Goal: Task Accomplishment & Management: Complete application form

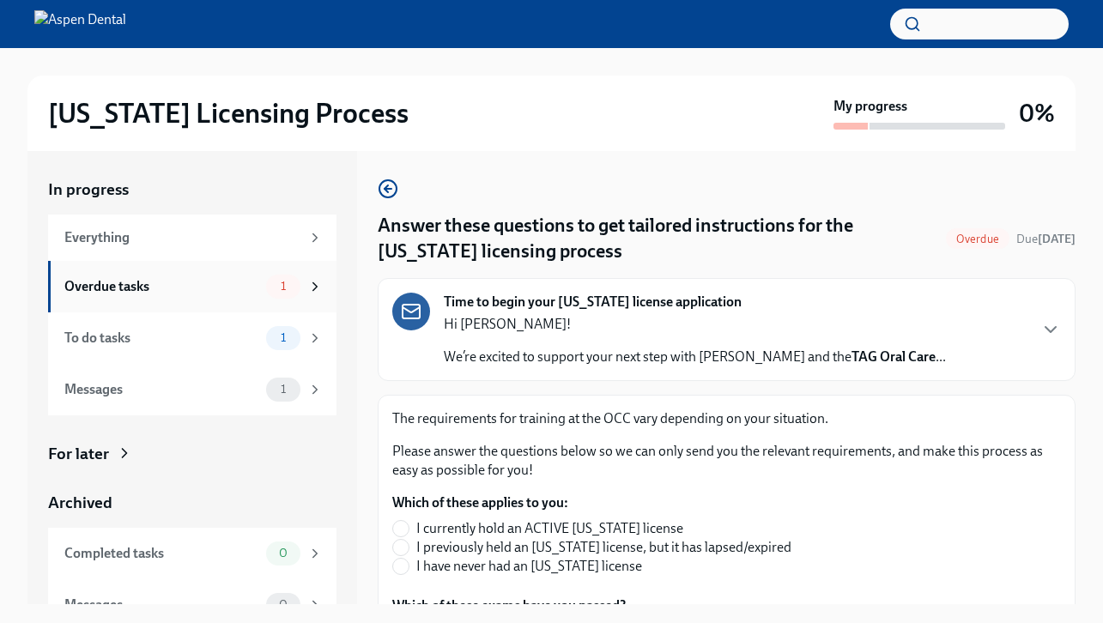
click at [282, 283] on span "1" at bounding box center [283, 286] width 26 height 13
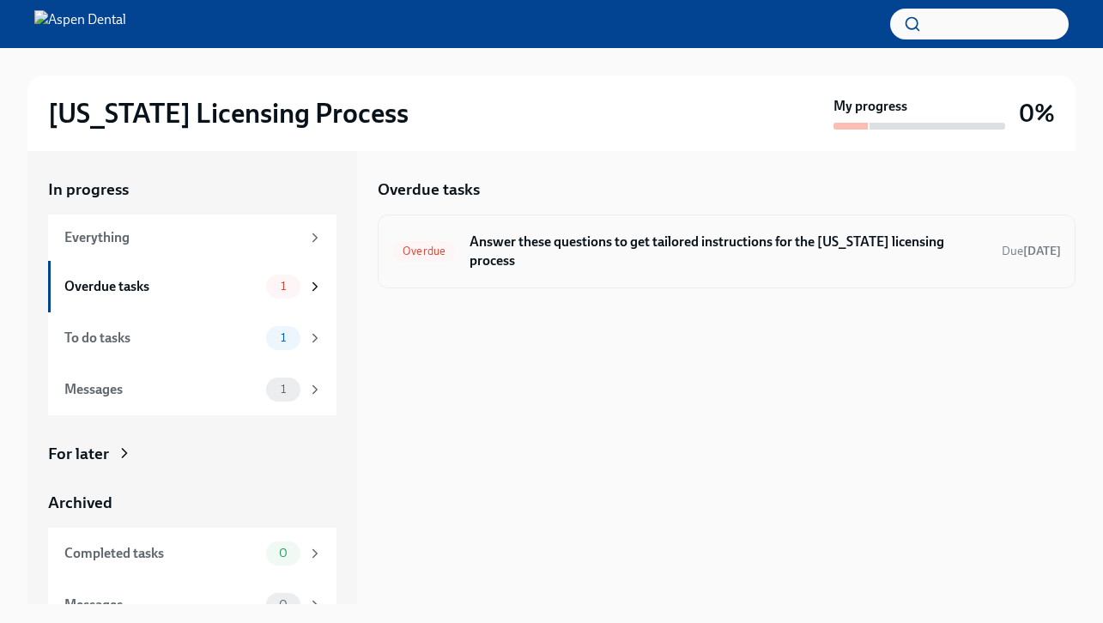
click at [646, 256] on div "Overdue Answer these questions to get tailored instructions for the [US_STATE] …" at bounding box center [727, 252] width 698 height 74
click at [641, 238] on h6 "Answer these questions to get tailored instructions for the [US_STATE] licensin…" at bounding box center [729, 252] width 519 height 38
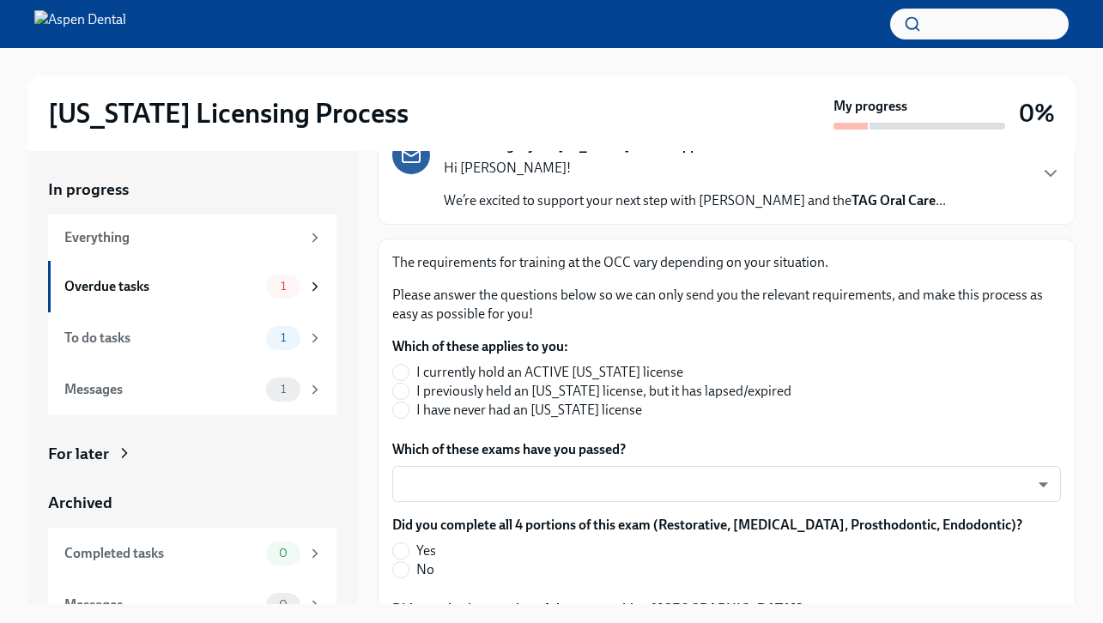
scroll to position [159, 0]
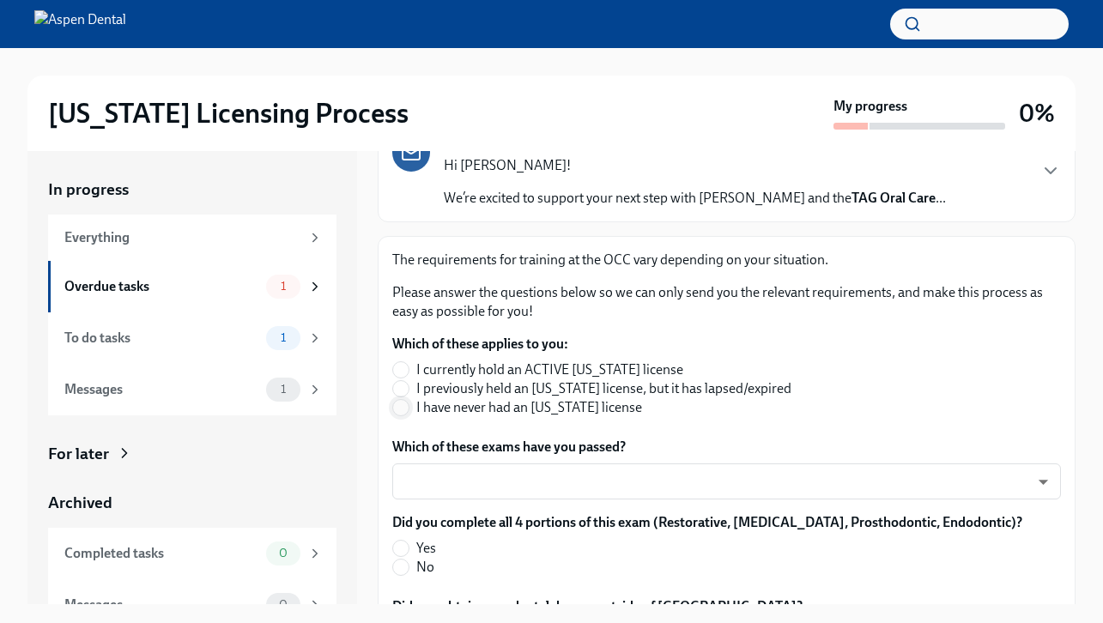
click at [404, 403] on input "I have never had an [US_STATE] license" at bounding box center [400, 407] width 15 height 15
radio input "true"
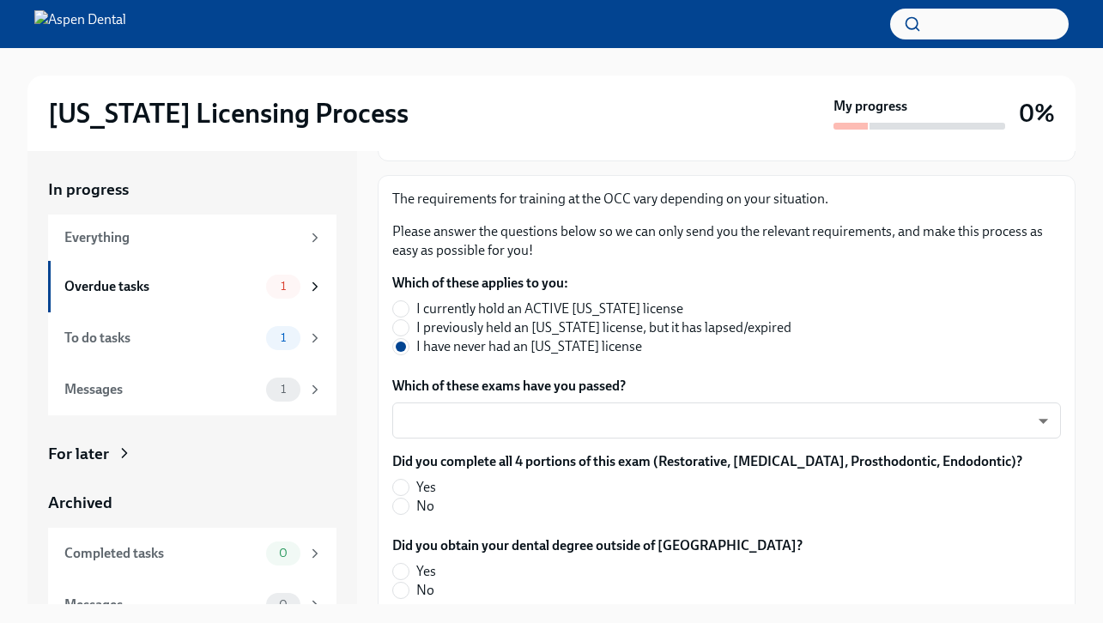
scroll to position [252, 0]
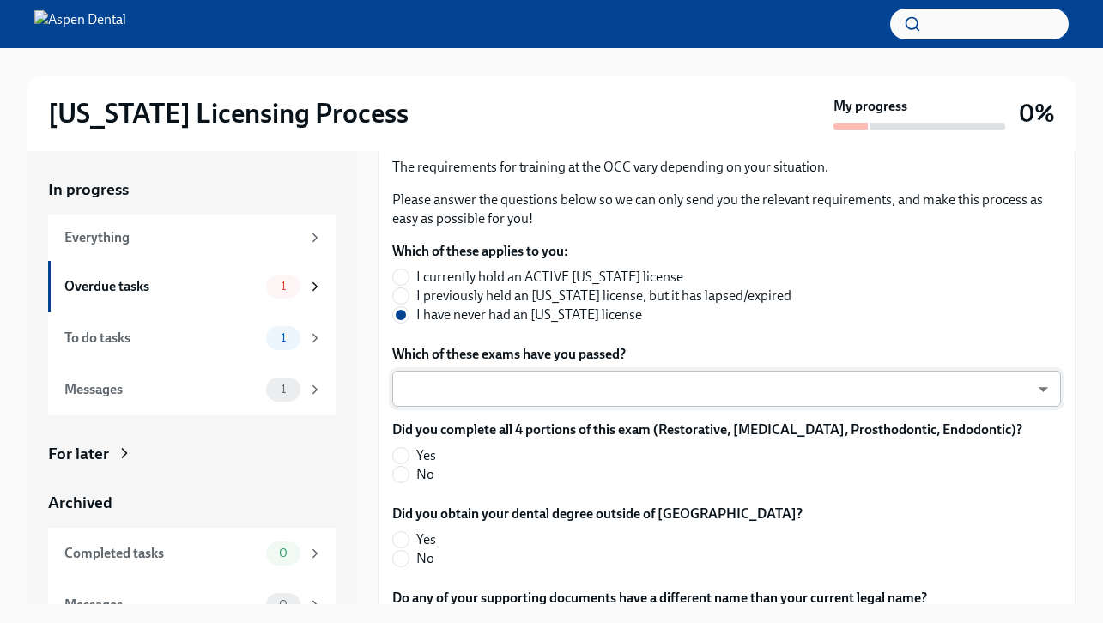
click at [672, 384] on body "[US_STATE] Licensing Process My progress 0% In progress Everything Overdue task…" at bounding box center [551, 326] width 1103 height 652
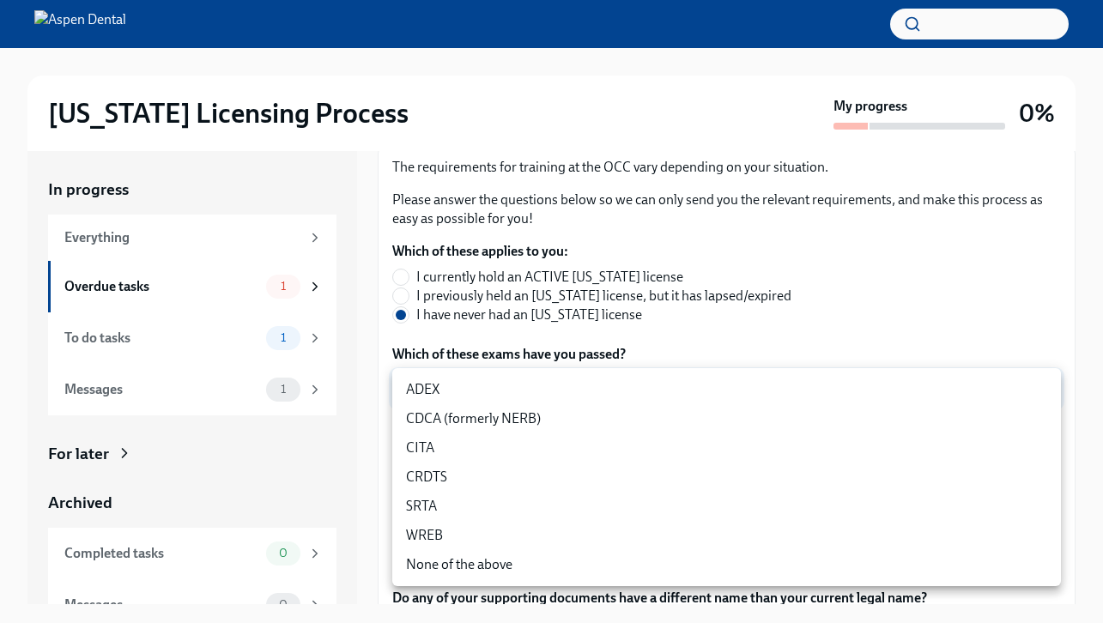
click at [672, 384] on li "ADEX" at bounding box center [726, 389] width 669 height 29
type input "pxo-W3vNi"
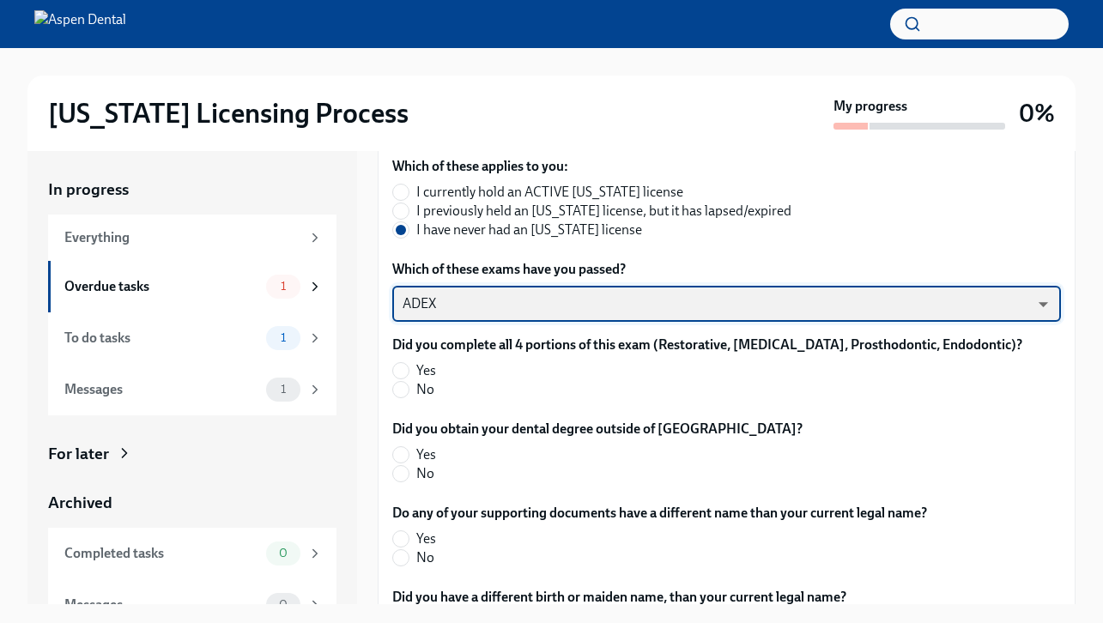
scroll to position [337, 0]
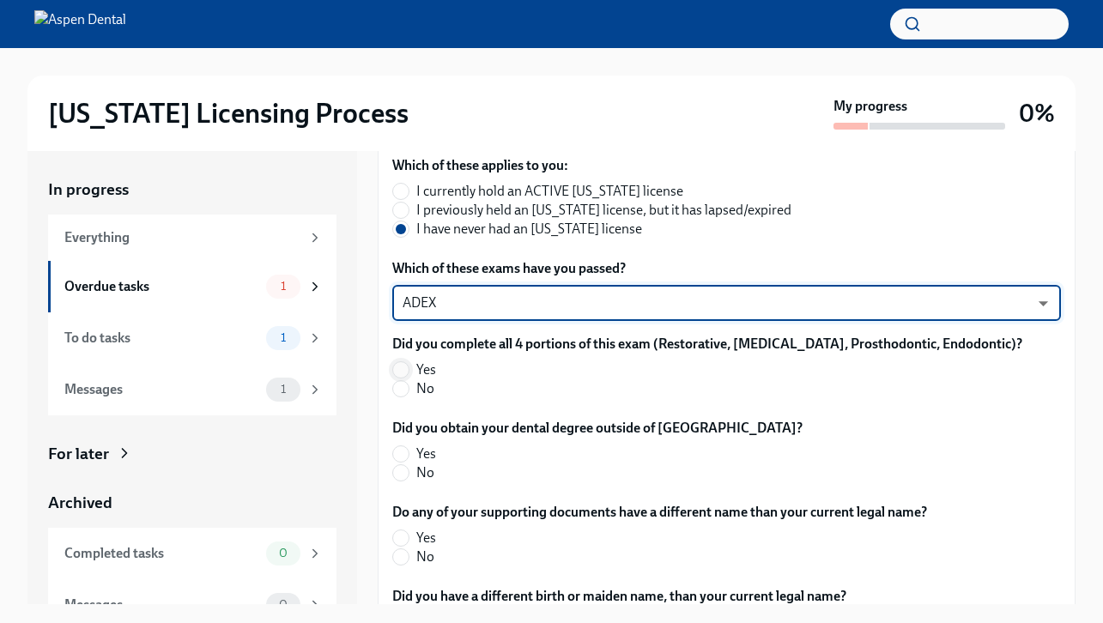
click at [403, 368] on input "Yes" at bounding box center [400, 369] width 15 height 15
radio input "true"
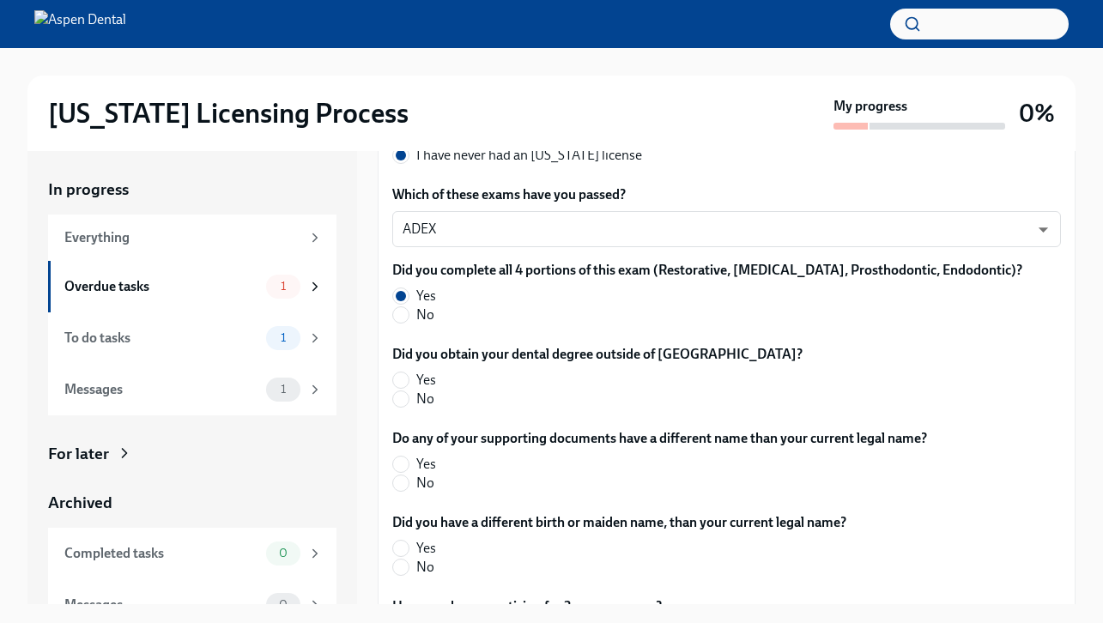
scroll to position [414, 0]
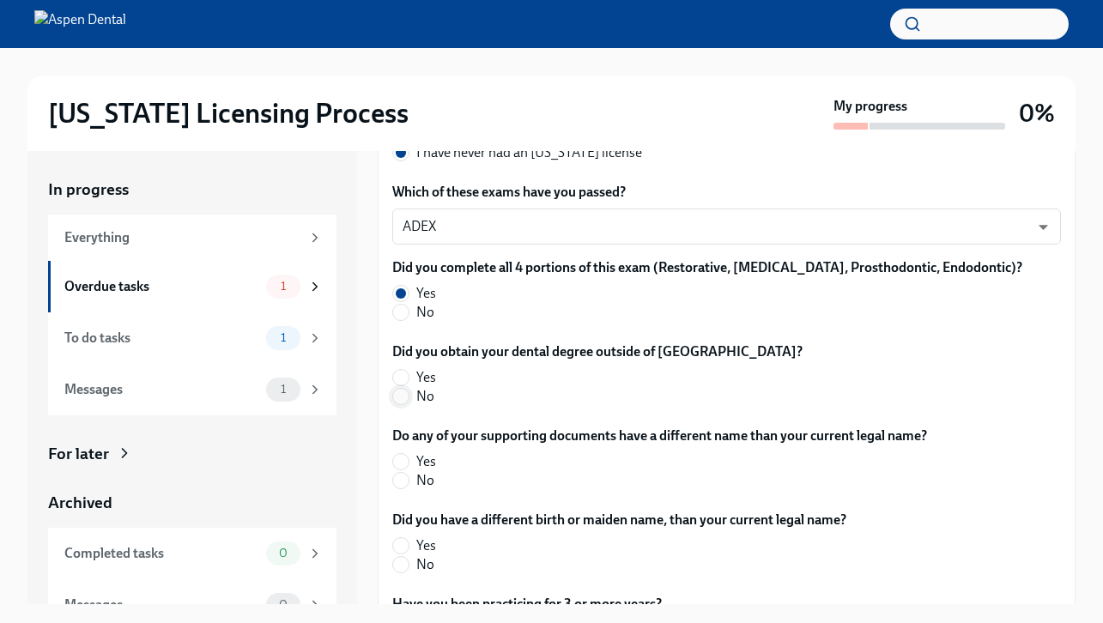
click at [403, 392] on input "No" at bounding box center [400, 396] width 15 height 15
radio input "true"
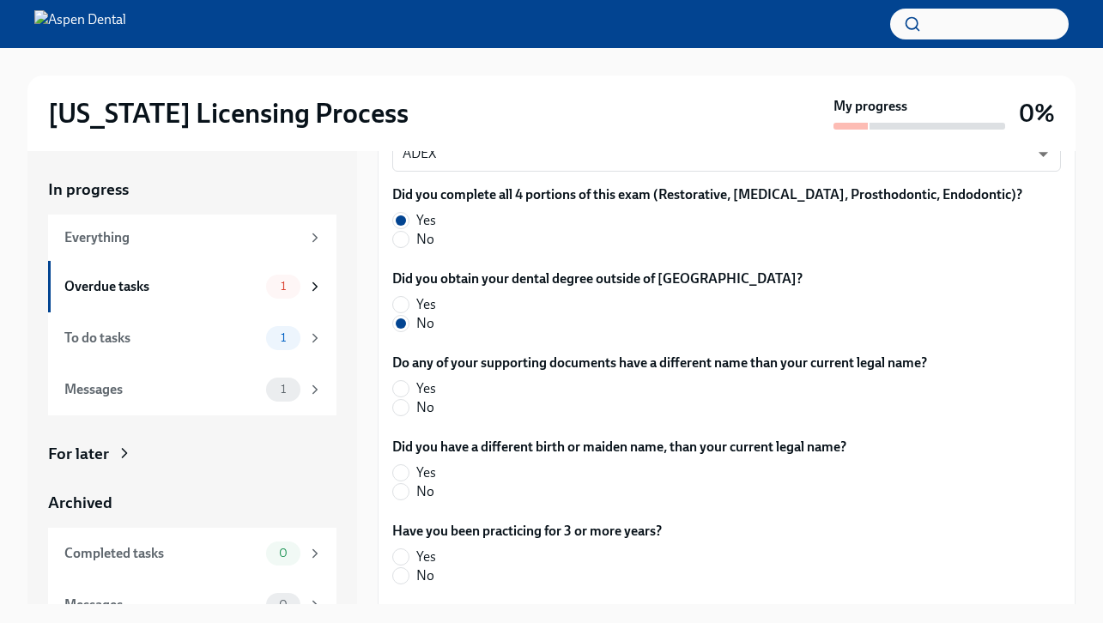
scroll to position [495, 0]
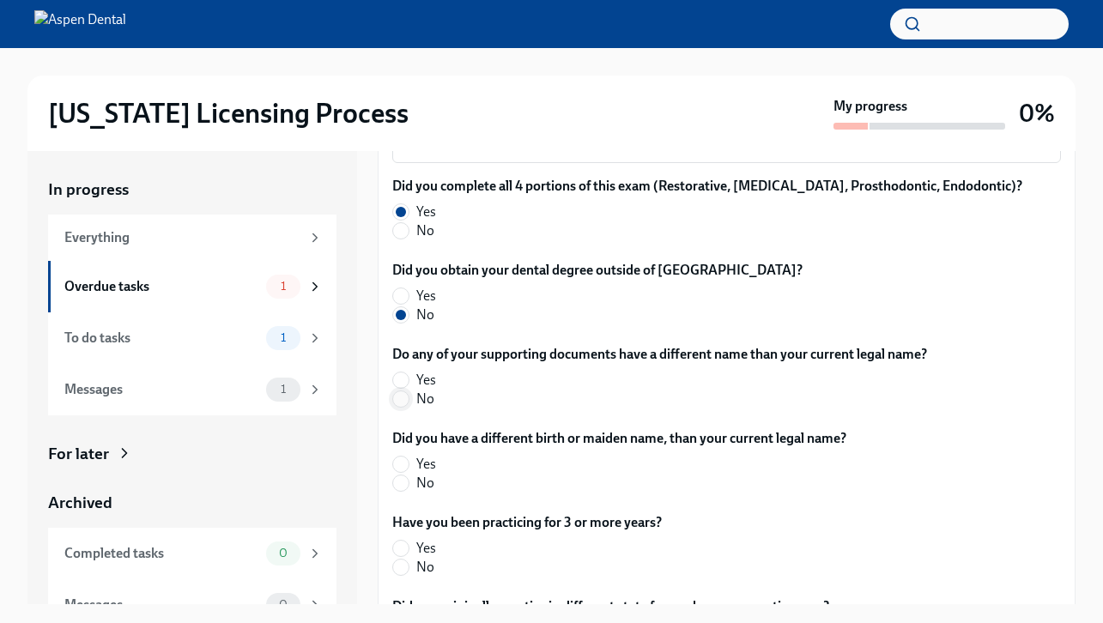
click at [399, 402] on input "No" at bounding box center [400, 398] width 15 height 15
radio input "true"
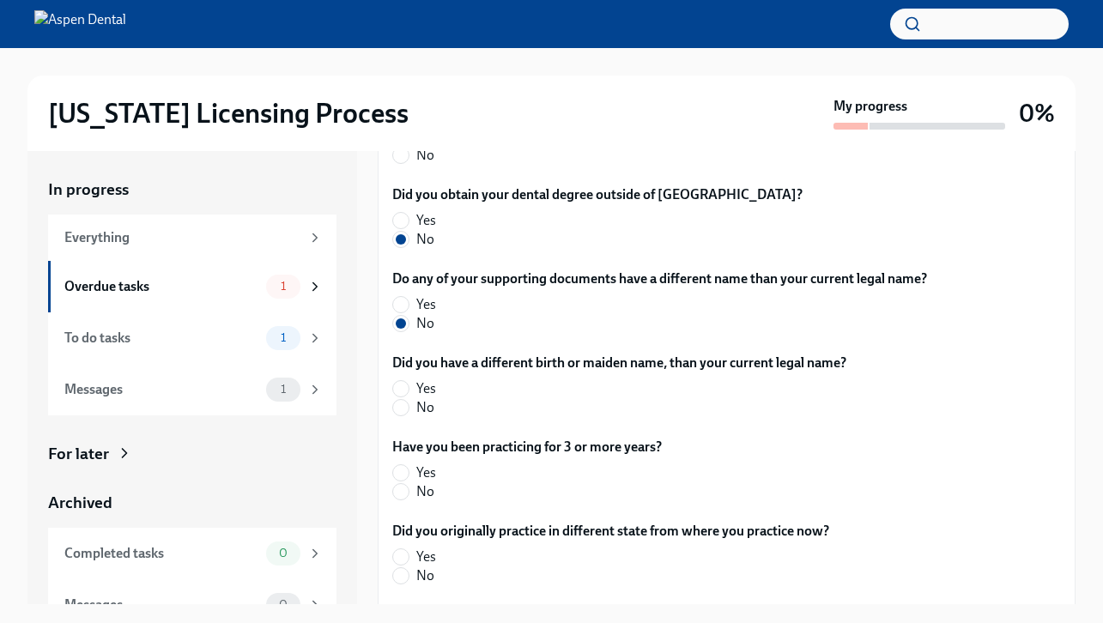
scroll to position [573, 0]
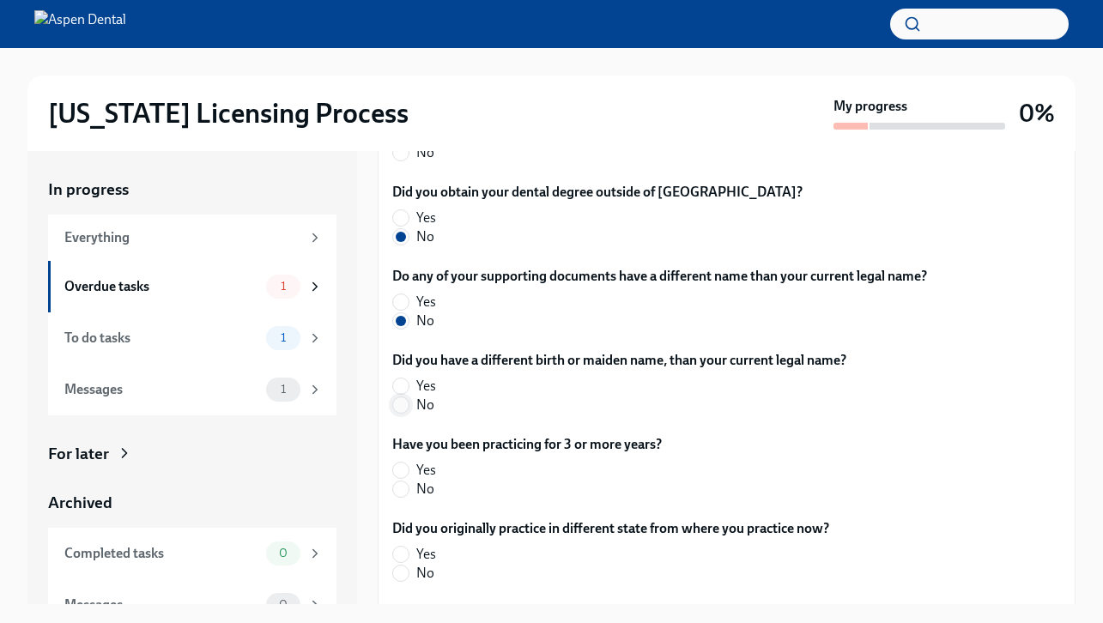
click at [404, 403] on input "No" at bounding box center [400, 404] width 15 height 15
radio input "true"
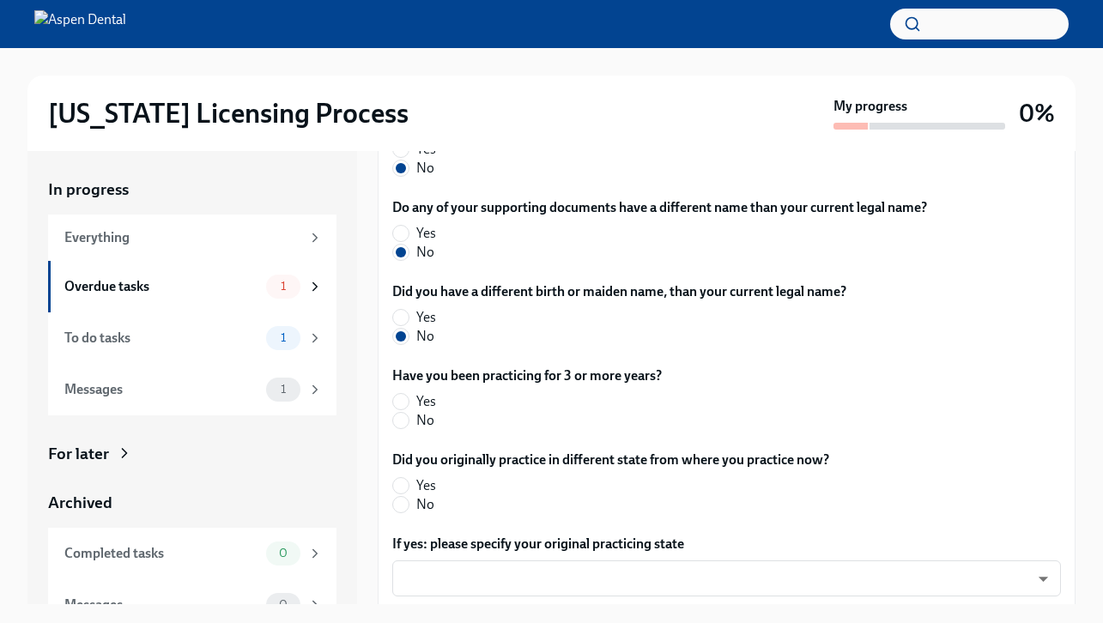
scroll to position [646, 0]
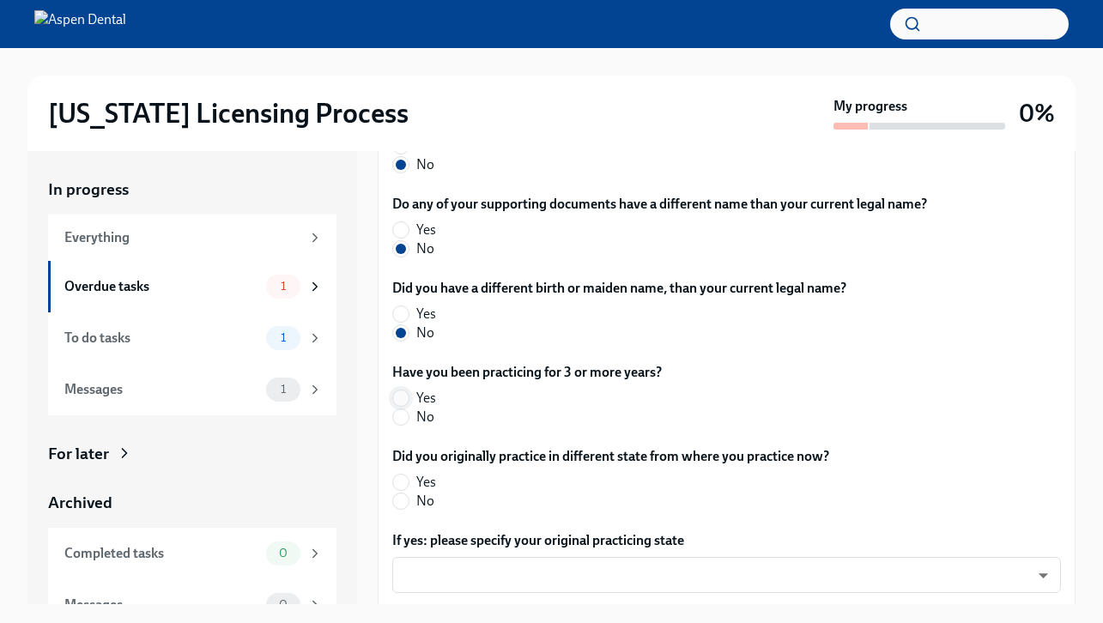
click at [402, 396] on input "Yes" at bounding box center [400, 398] width 15 height 15
radio input "true"
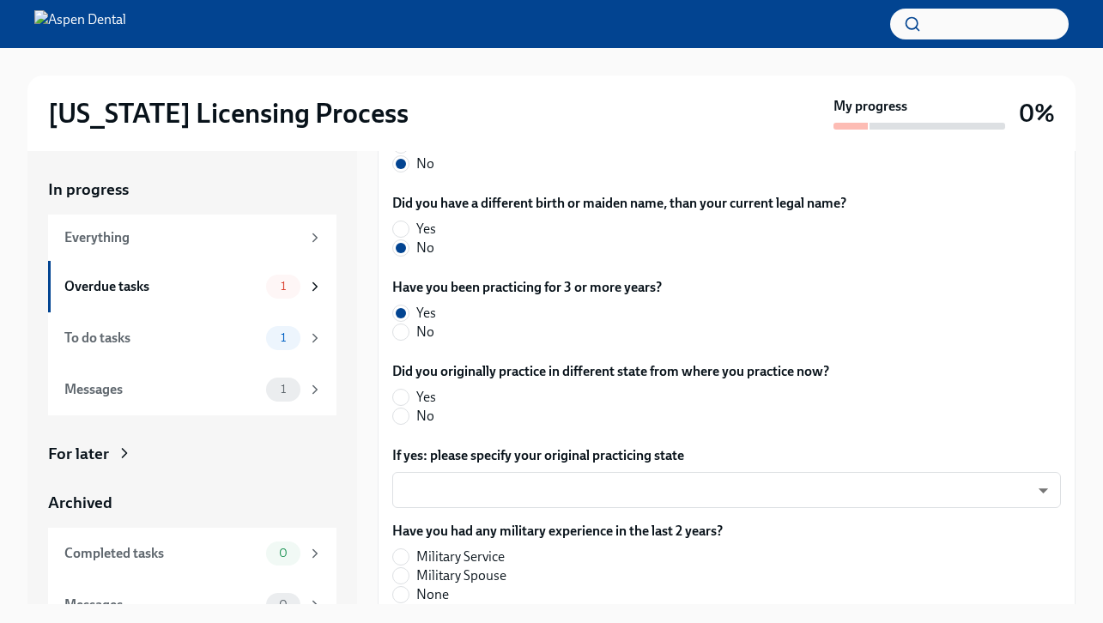
scroll to position [731, 0]
click at [404, 395] on input "Yes" at bounding box center [400, 396] width 15 height 15
radio input "true"
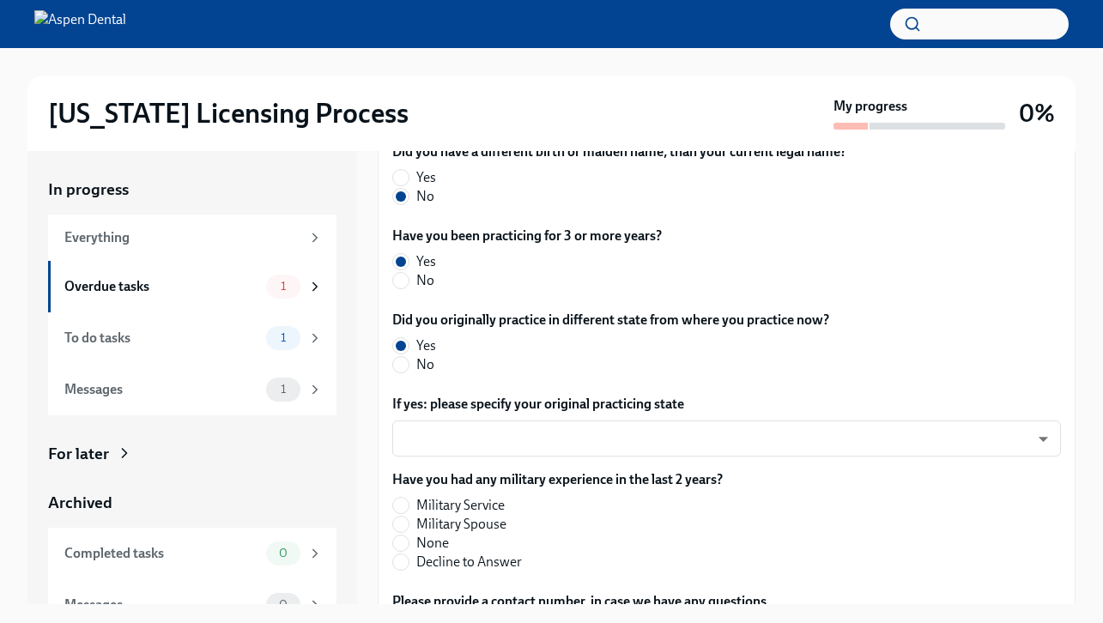
scroll to position [802, 0]
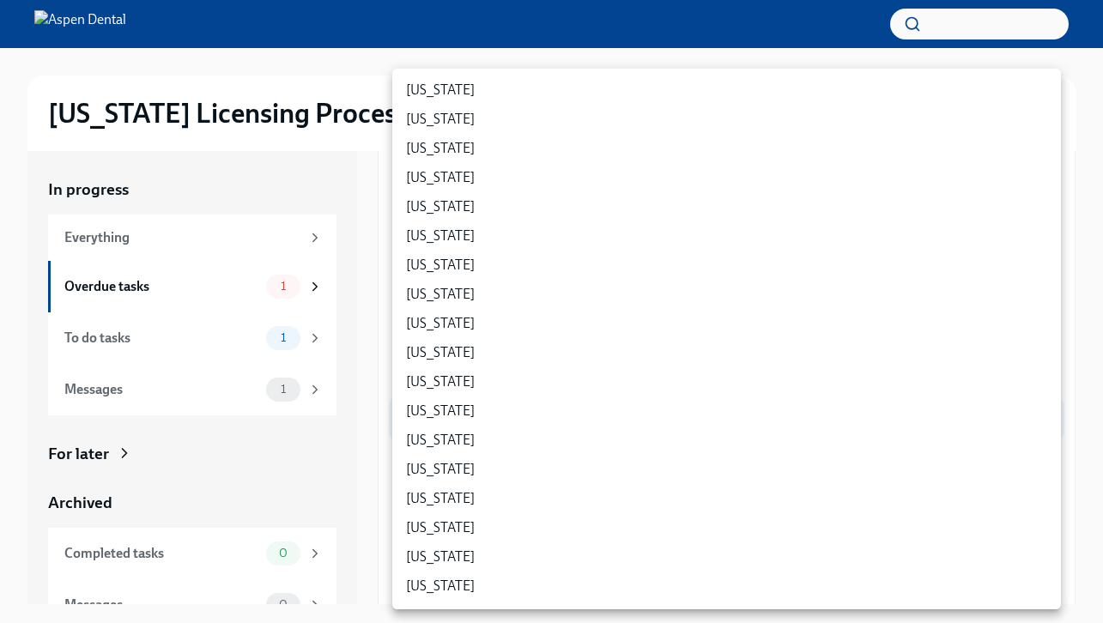
click at [511, 418] on body "[US_STATE] Licensing Process My progress 0% In progress Everything Overdue task…" at bounding box center [551, 326] width 1103 height 652
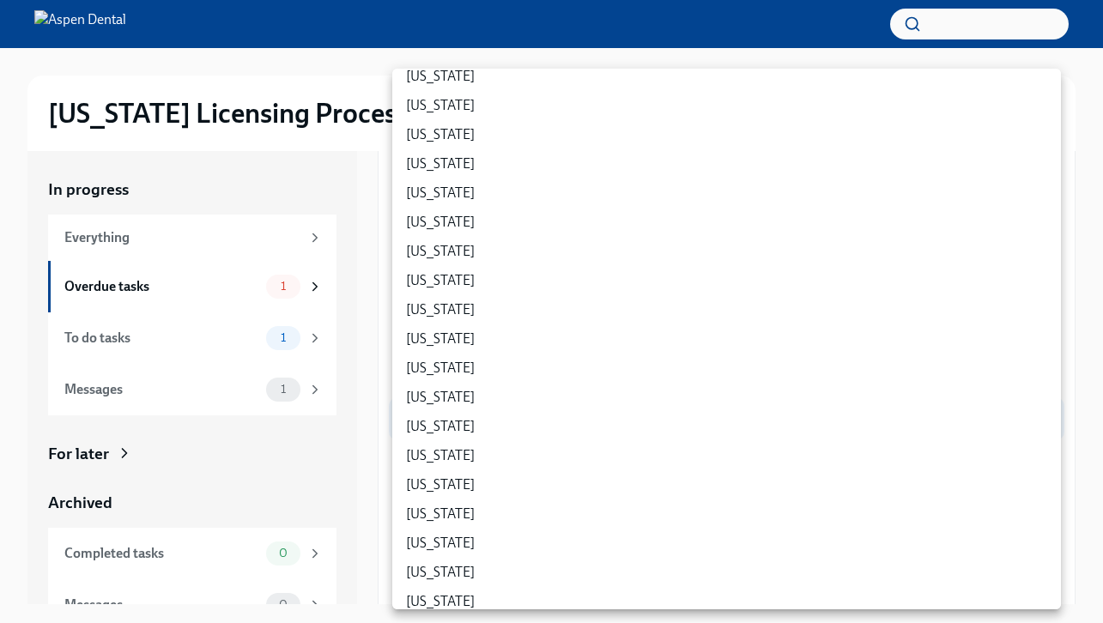
click at [480, 482] on li "[US_STATE]" at bounding box center [726, 484] width 669 height 29
type input "xEPQ5xcMC"
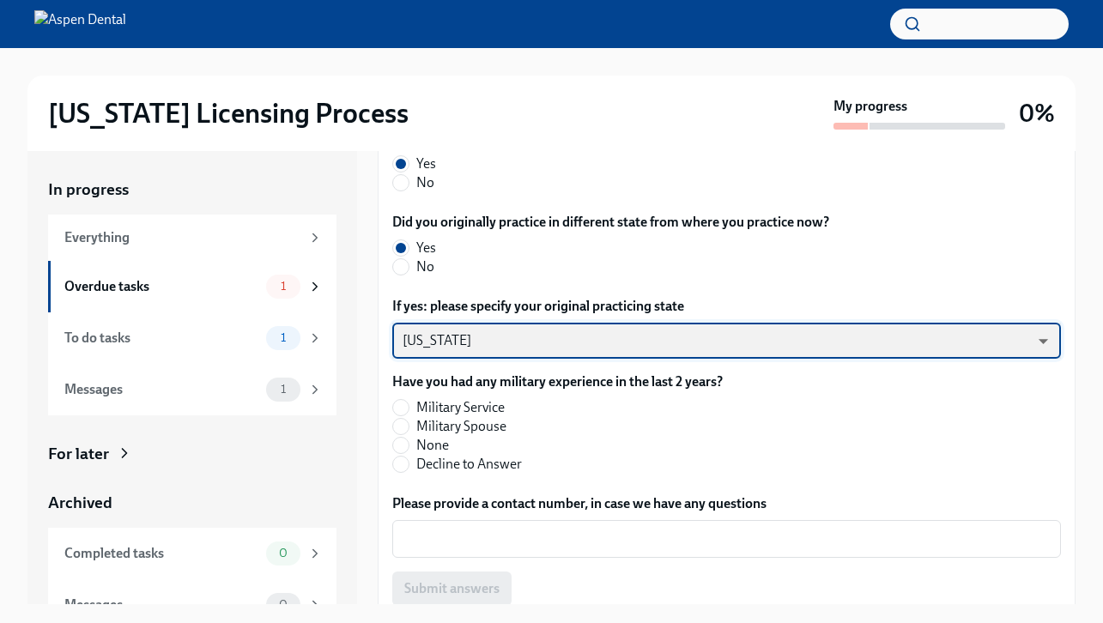
scroll to position [886, 0]
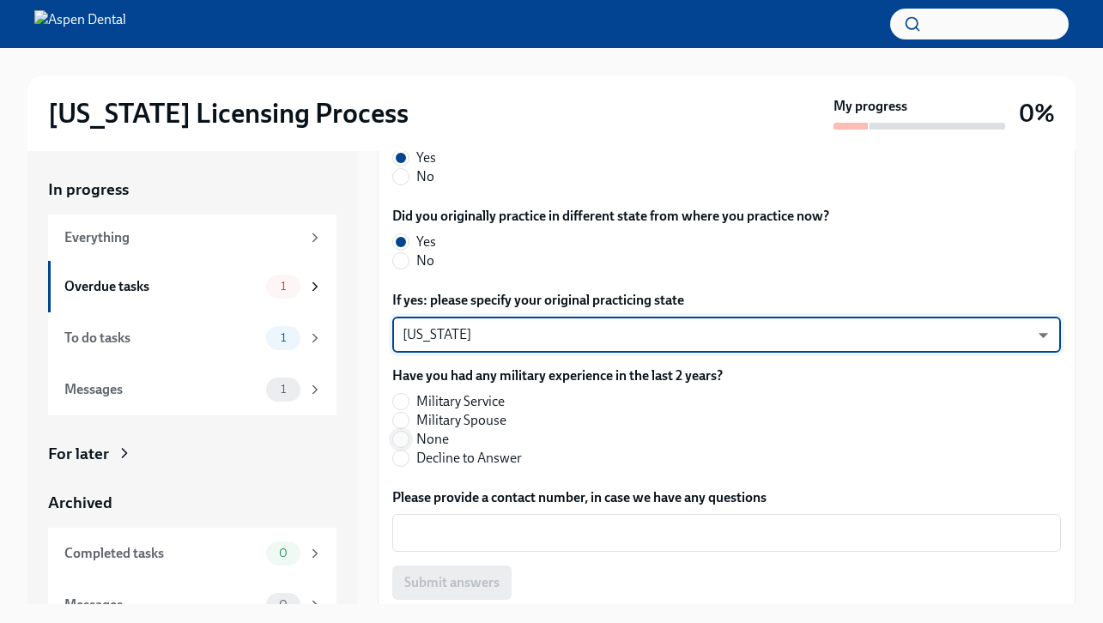
click at [406, 437] on input "None" at bounding box center [400, 439] width 15 height 15
radio input "true"
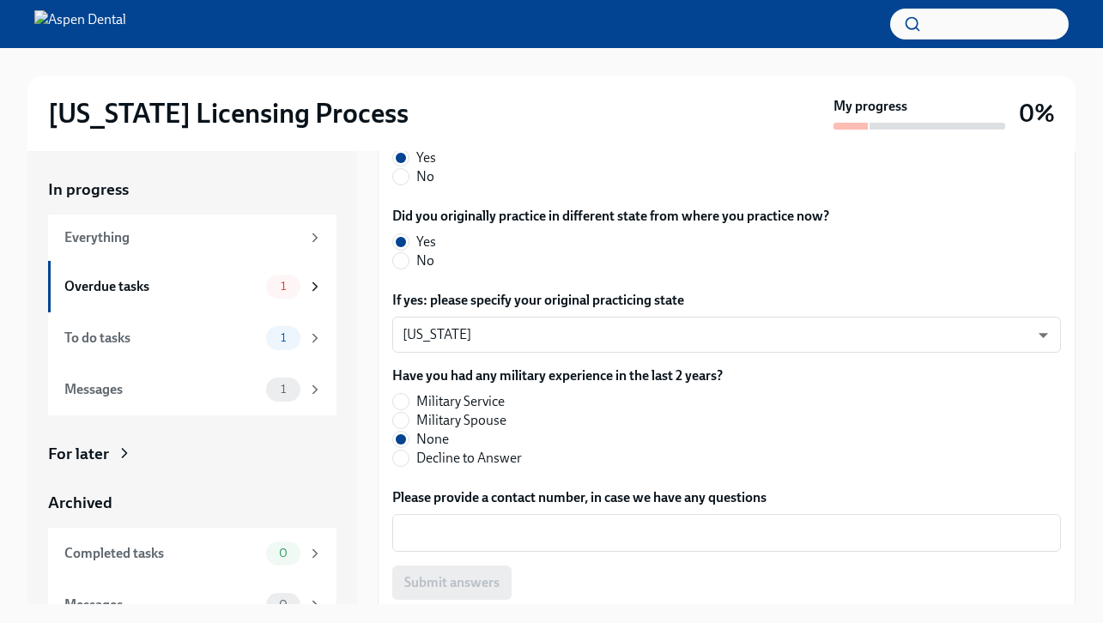
scroll to position [896, 0]
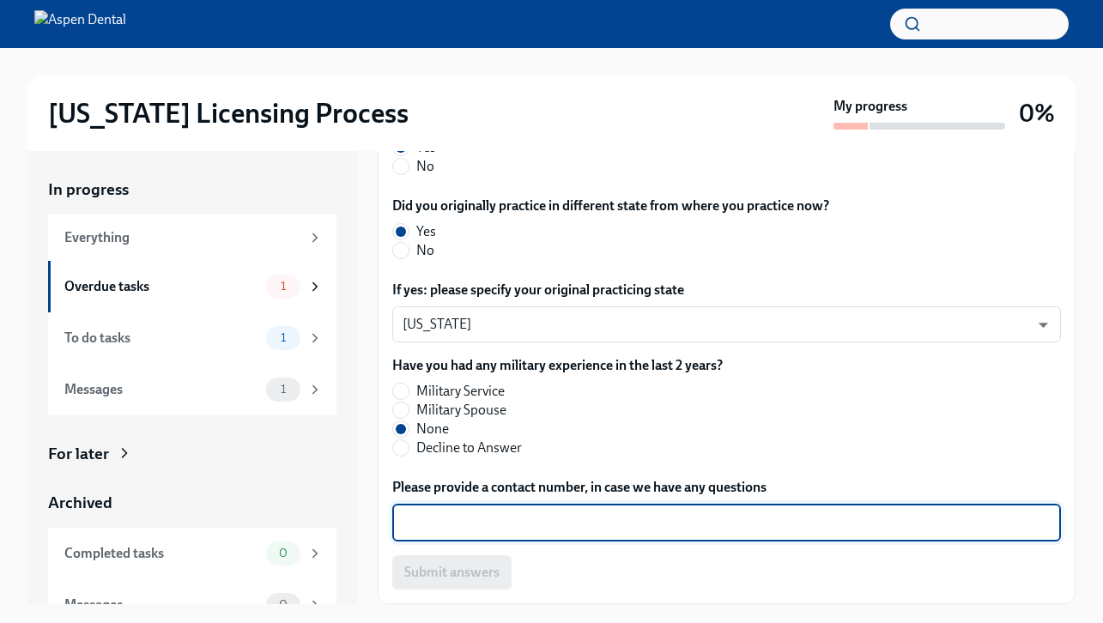
click at [510, 531] on textarea "Please provide a contact number, in case we have any questions" at bounding box center [727, 523] width 648 height 21
type textarea "6318891255"
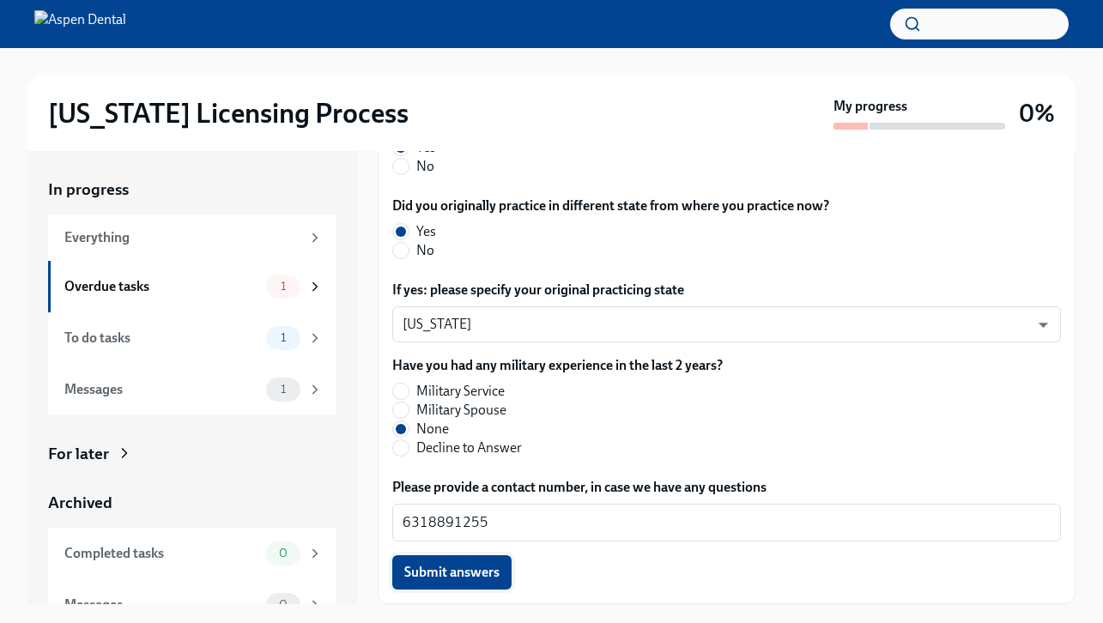
click at [479, 570] on span "Submit answers" at bounding box center [451, 572] width 95 height 17
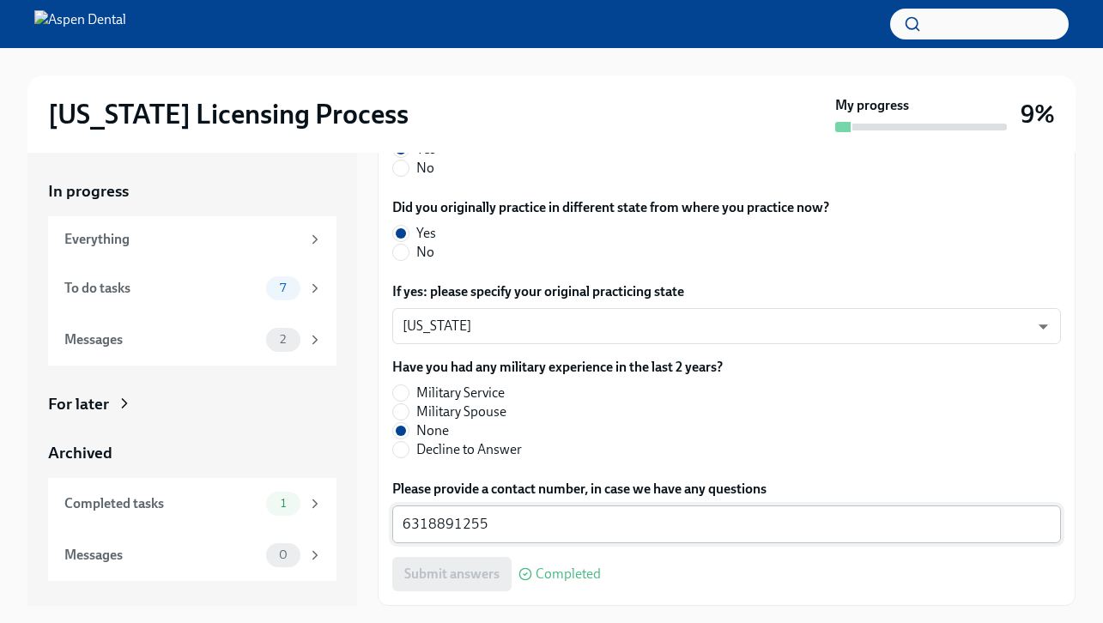
scroll to position [951, 0]
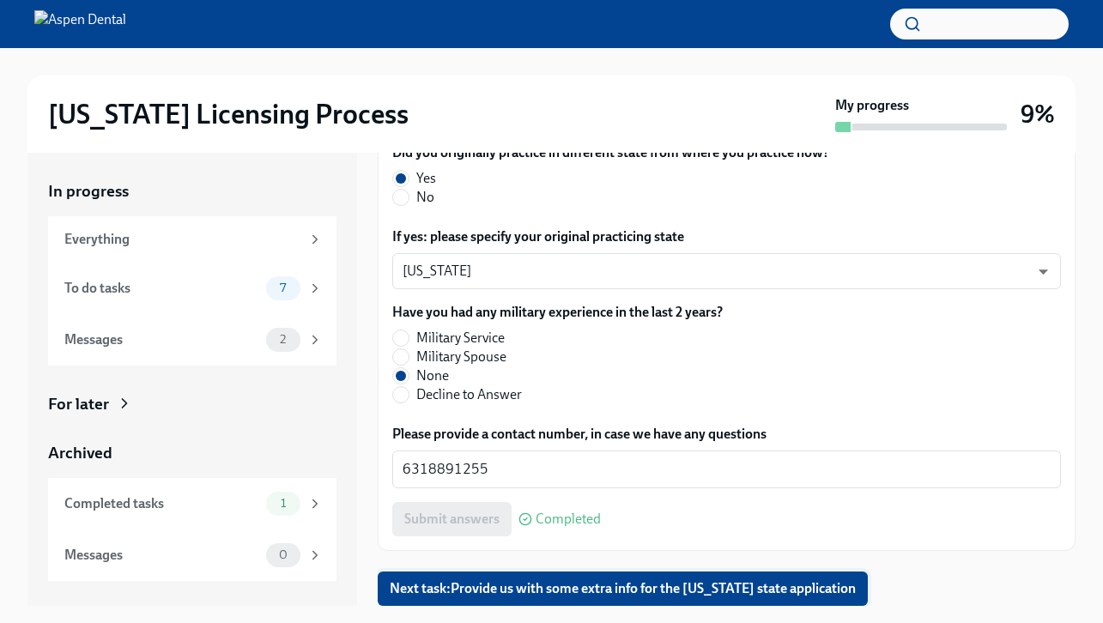
click at [572, 584] on span "Next task : Provide us with some extra info for the [US_STATE] state application" at bounding box center [623, 588] width 466 height 17
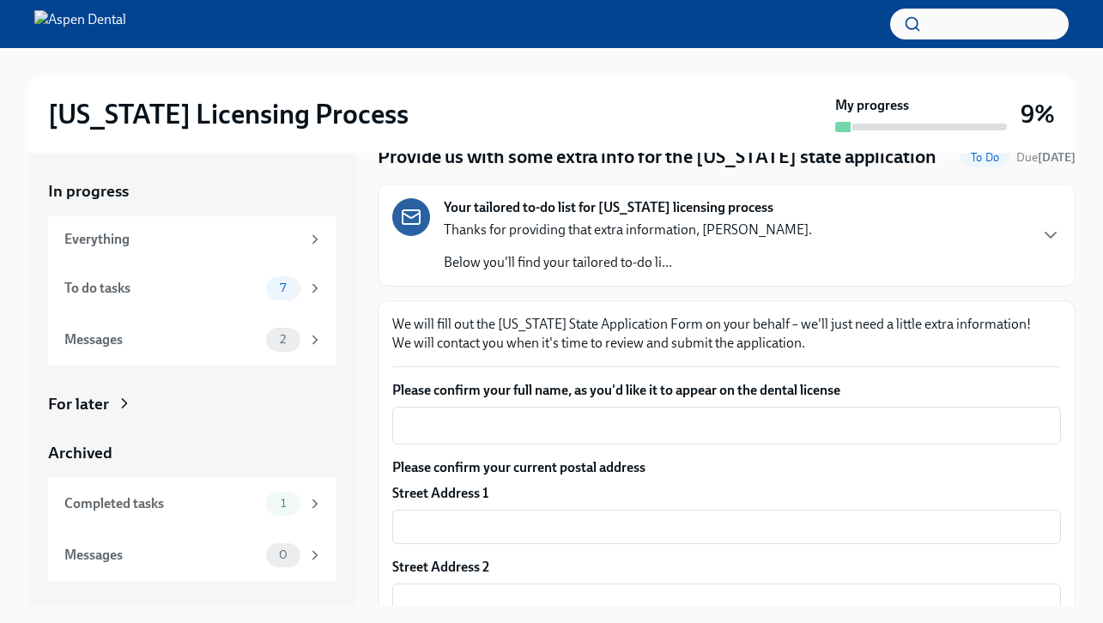
scroll to position [72, 0]
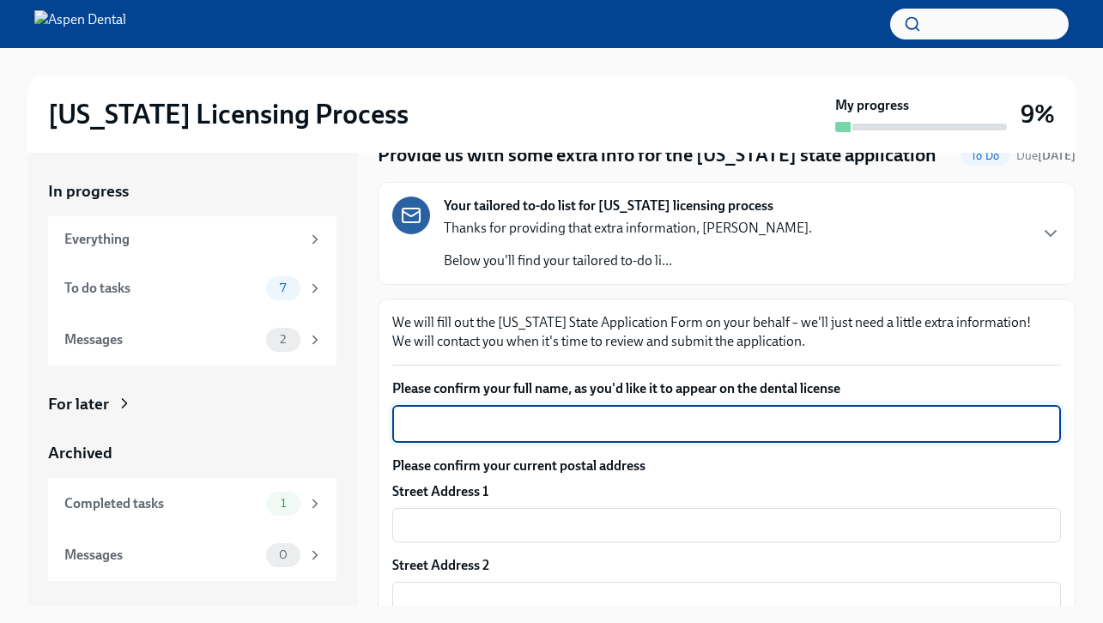
click at [519, 427] on textarea "Please confirm your full name, as you'd like it to appear on the dental license" at bounding box center [727, 424] width 648 height 21
type textarea "[PERSON_NAME]"
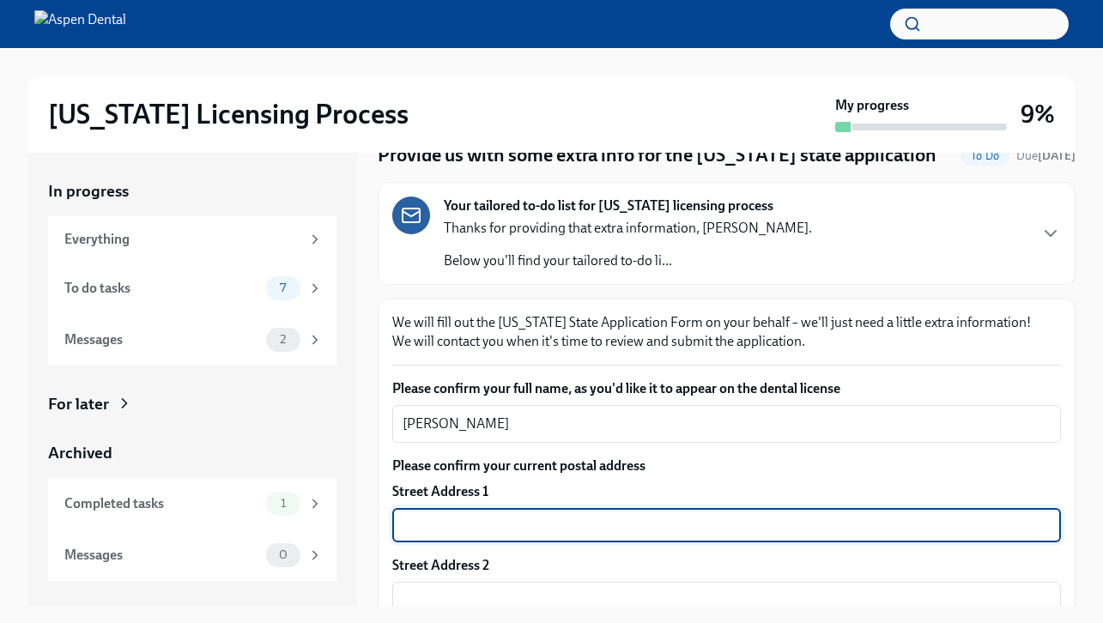
click at [542, 522] on input "text" at bounding box center [726, 525] width 669 height 34
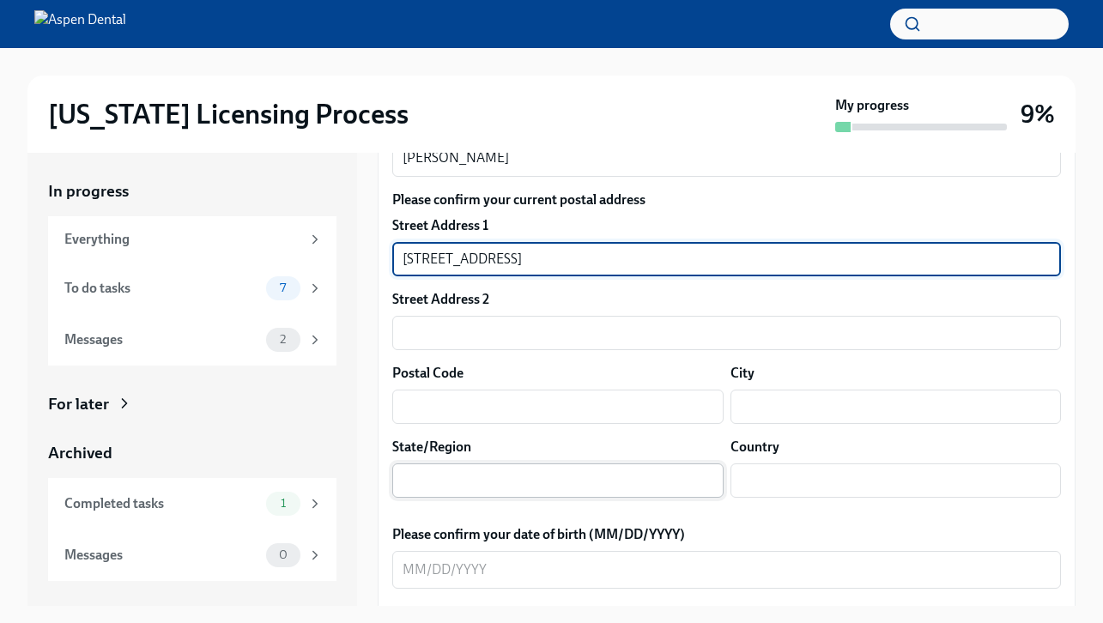
scroll to position [344, 0]
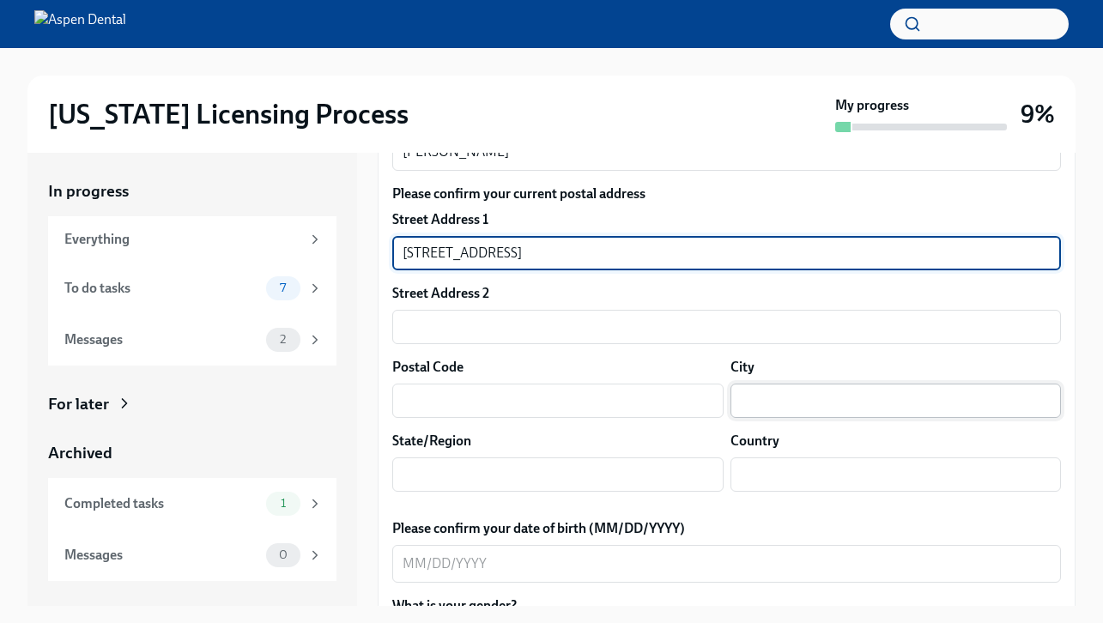
type input "[STREET_ADDRESS]"
click at [783, 393] on input "text" at bounding box center [896, 401] width 331 height 34
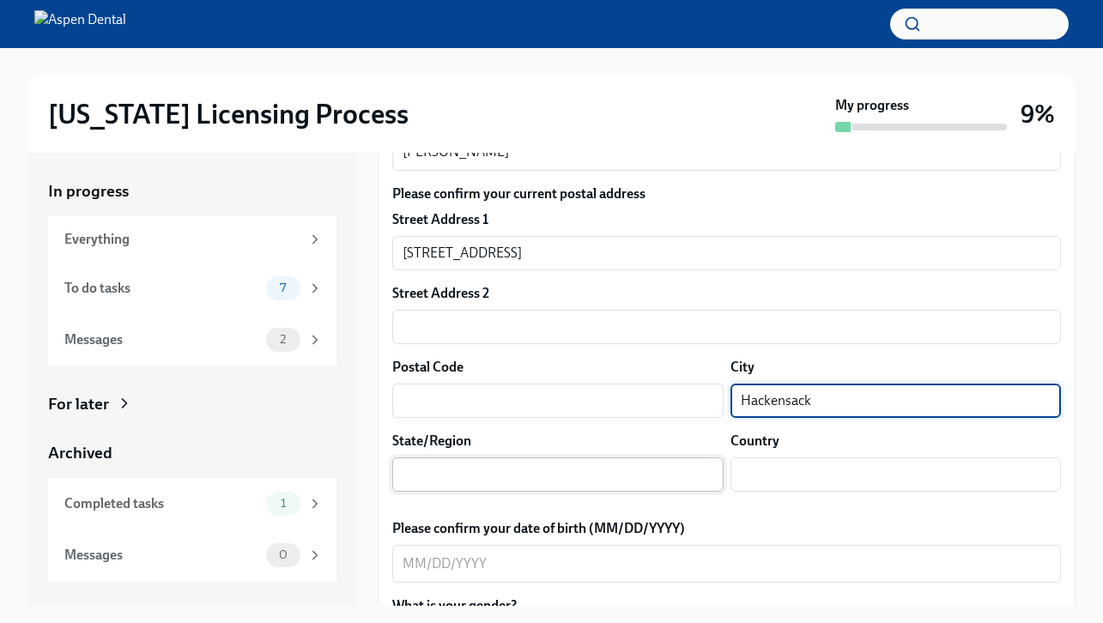
type input "Hackensack"
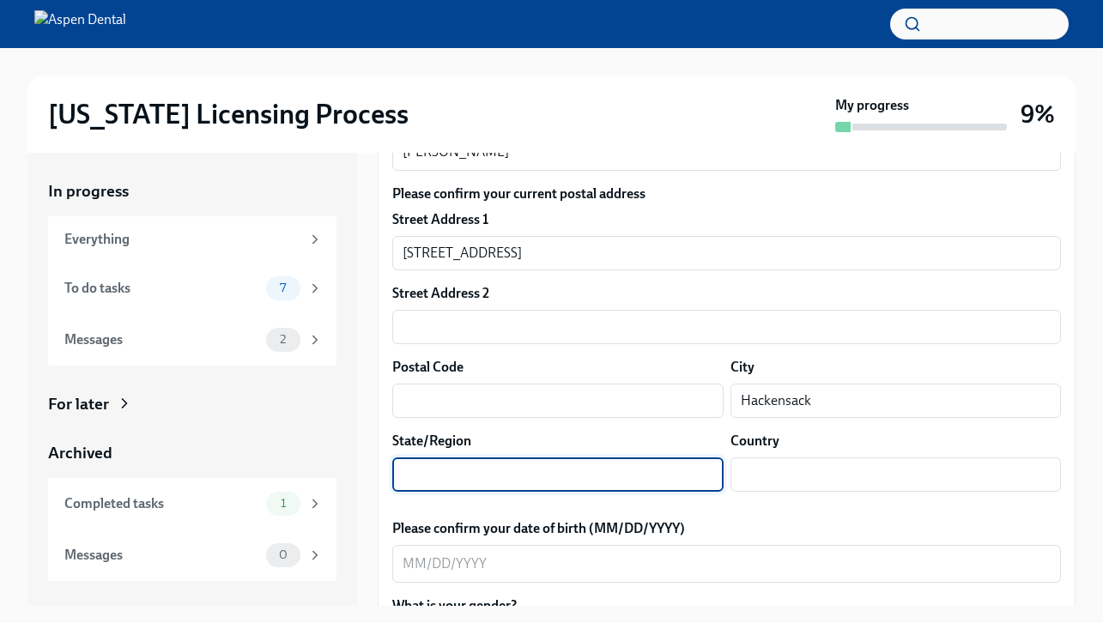
click at [651, 476] on input "text" at bounding box center [557, 475] width 331 height 34
type input "NJ"
click at [871, 478] on input "text" at bounding box center [896, 475] width 331 height 34
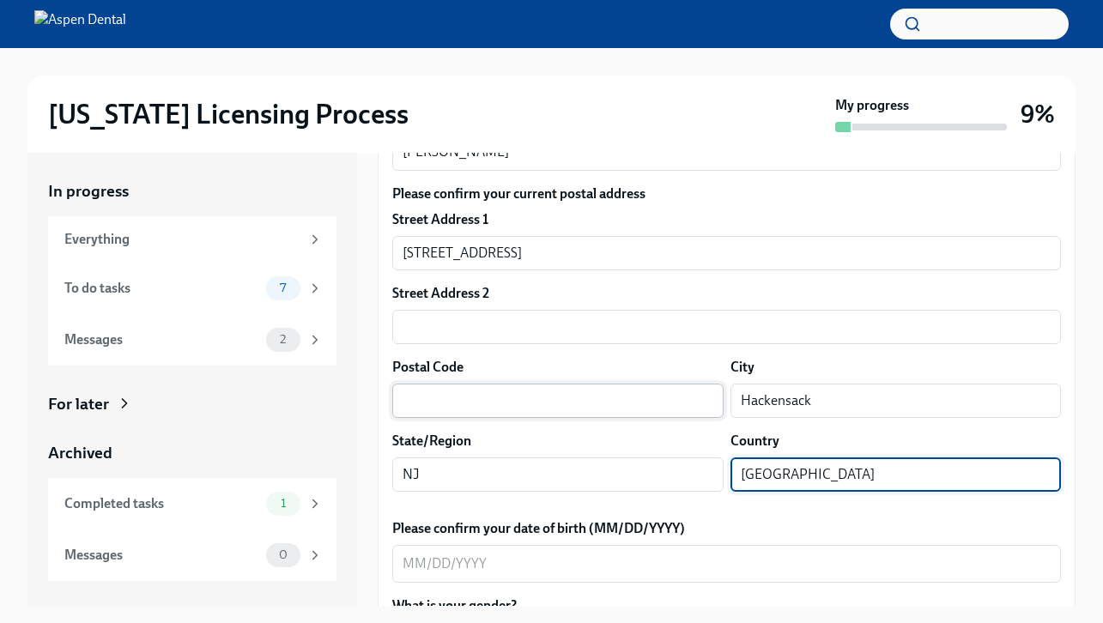
type input "[GEOGRAPHIC_DATA]"
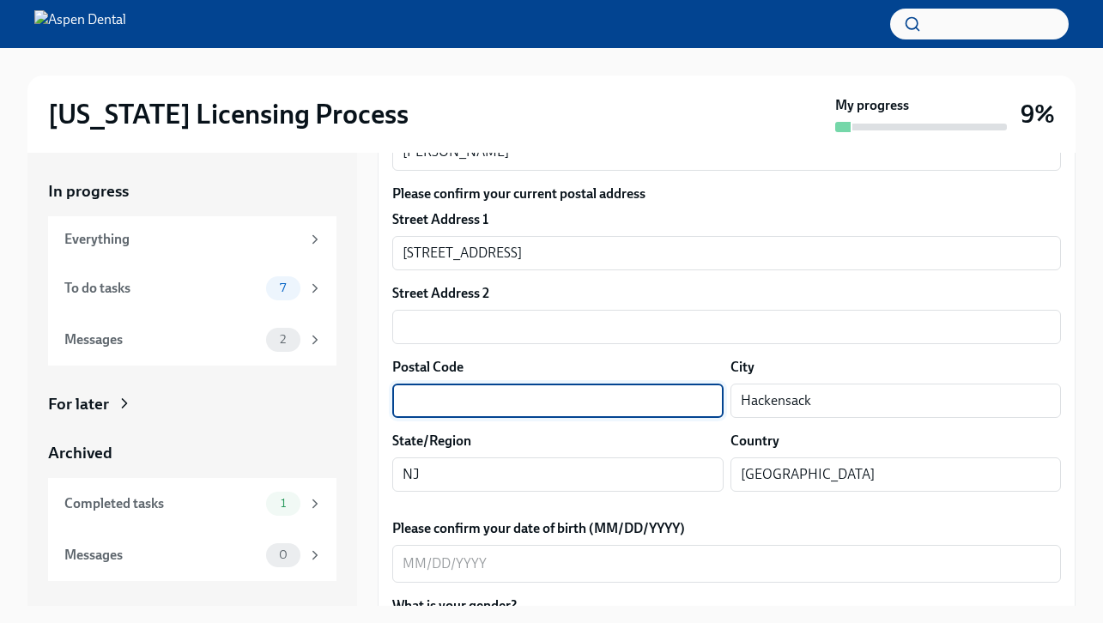
click at [574, 403] on input "text" at bounding box center [557, 401] width 331 height 34
type input "07601"
click at [725, 532] on label "Please confirm your date of birth (MM/DD/YYYY)" at bounding box center [726, 528] width 669 height 19
click at [725, 554] on textarea "Please confirm your date of birth (MM/DD/YYYY)" at bounding box center [727, 564] width 648 height 21
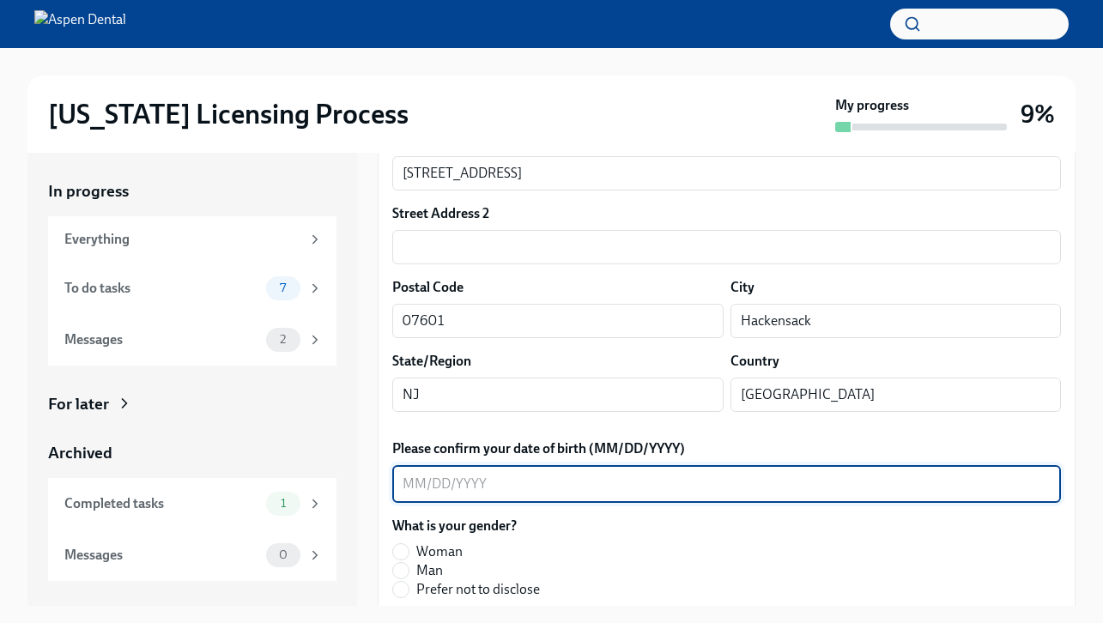
scroll to position [491, 0]
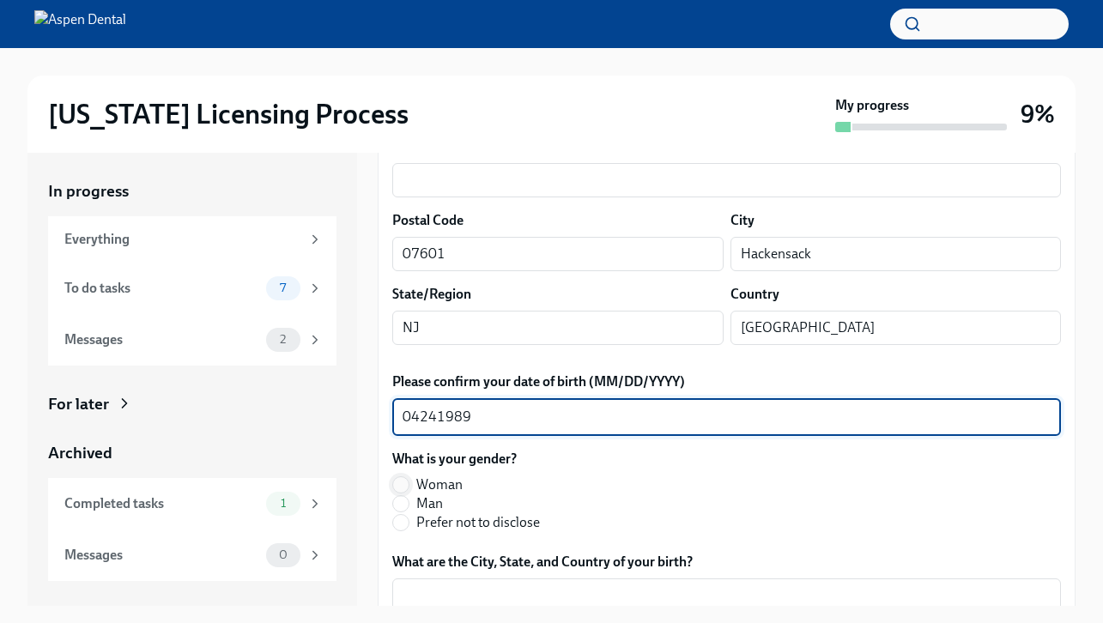
type textarea "04241989"
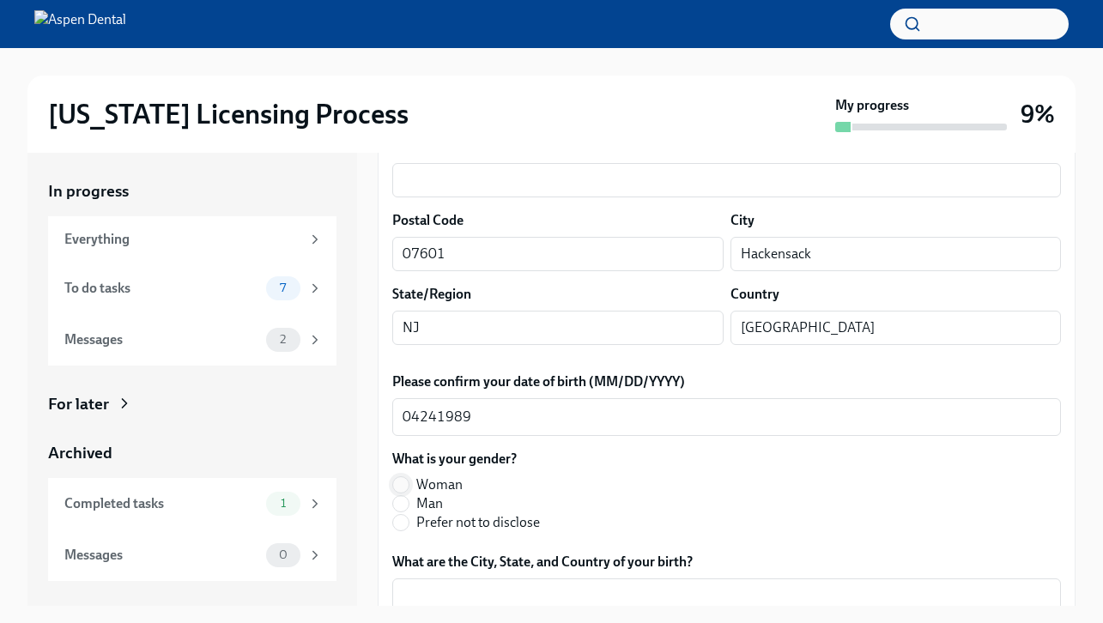
click at [406, 478] on input "Woman" at bounding box center [400, 484] width 15 height 15
radio input "true"
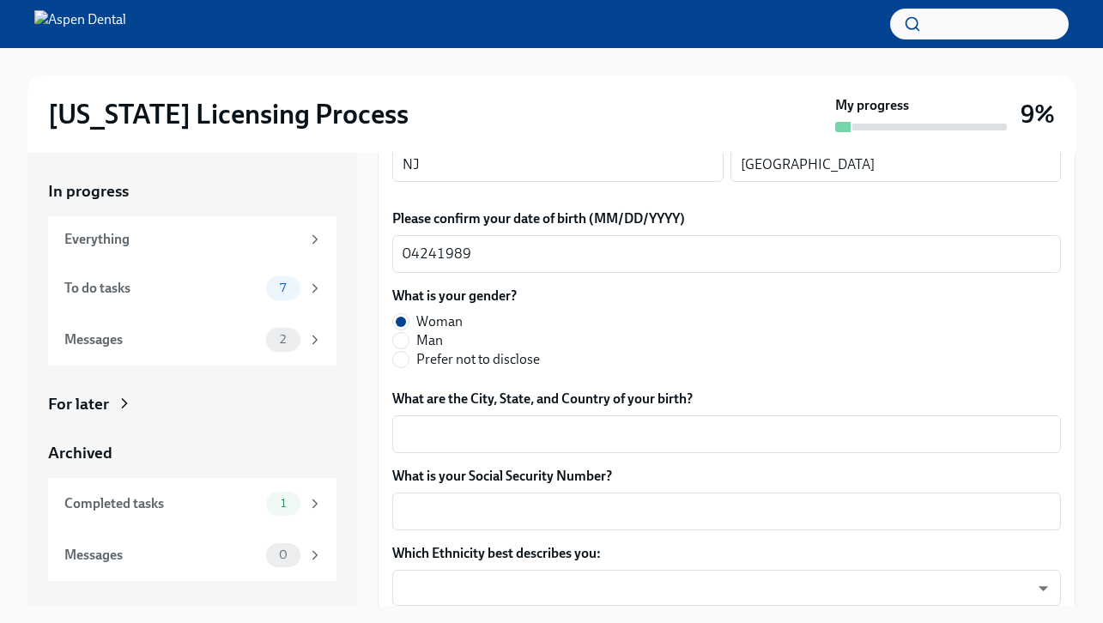
scroll to position [655, 0]
click at [517, 433] on textarea "What are the City, State, and Country of your birth?" at bounding box center [727, 433] width 648 height 21
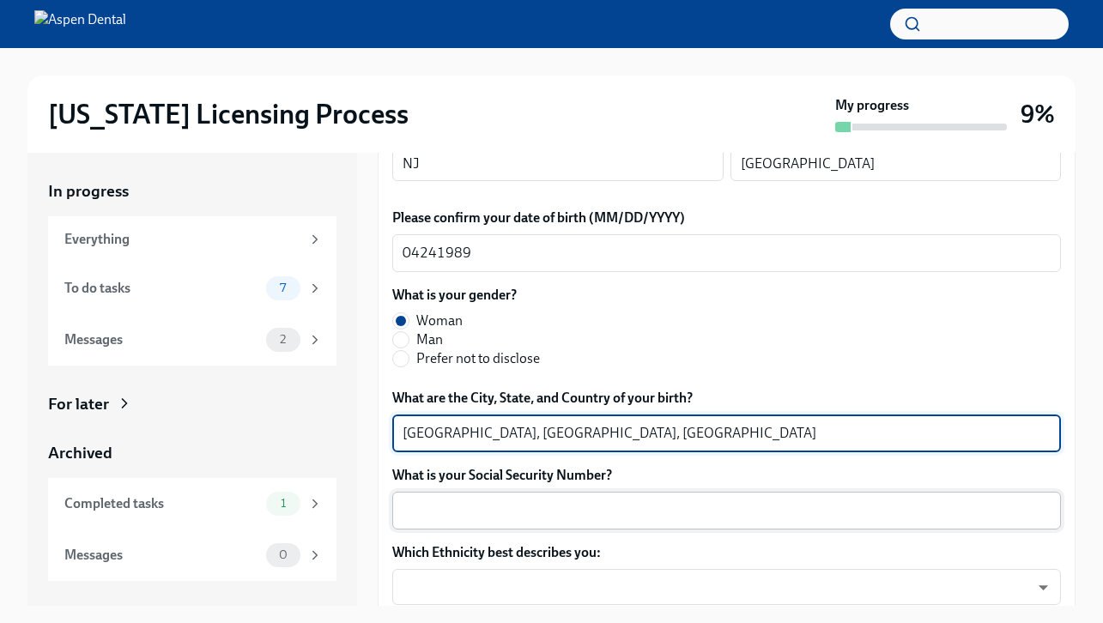
type textarea "[GEOGRAPHIC_DATA], [GEOGRAPHIC_DATA], [GEOGRAPHIC_DATA]"
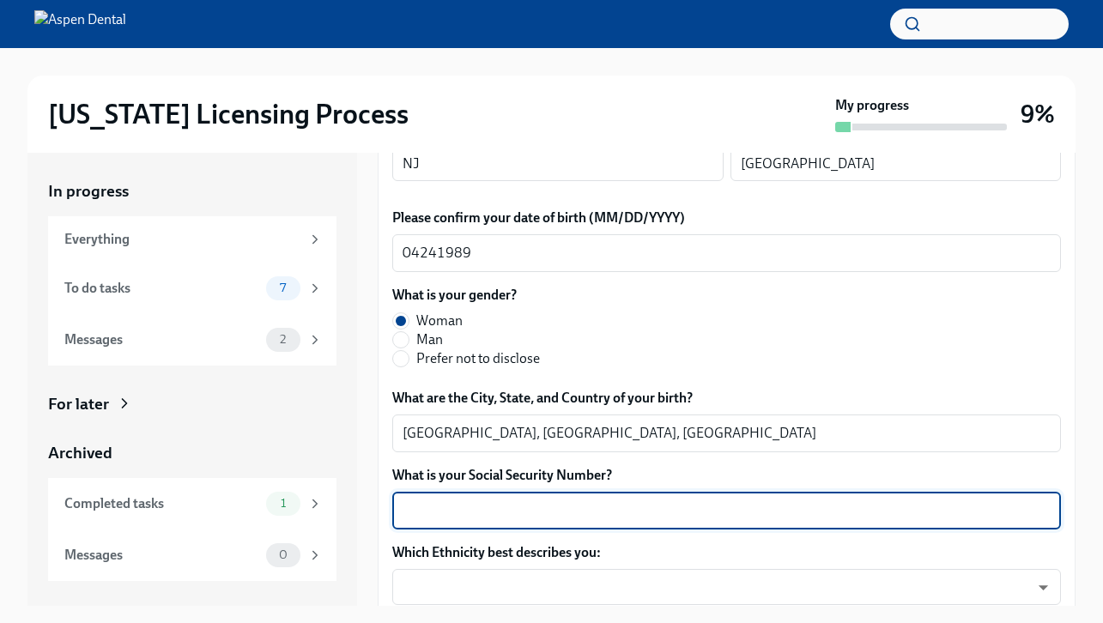
click at [486, 515] on textarea "What is your Social Security Number?" at bounding box center [727, 511] width 648 height 21
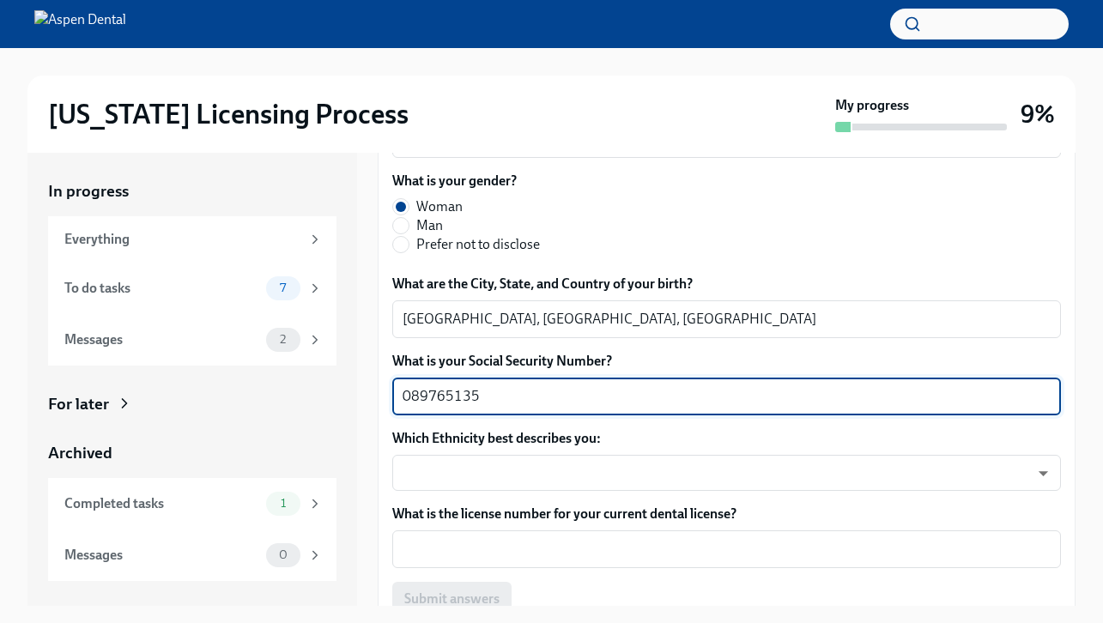
scroll to position [777, 0]
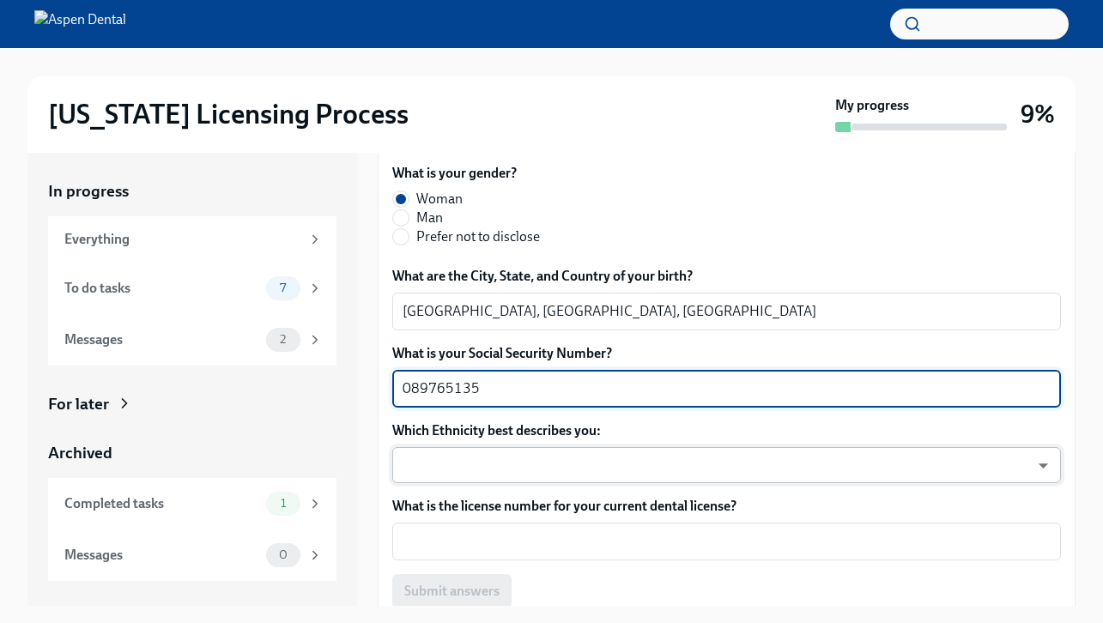
type textarea "089765135"
click at [483, 458] on body "[US_STATE] Licensing Process My progress 9% In progress Everything To do tasks …" at bounding box center [551, 327] width 1103 height 654
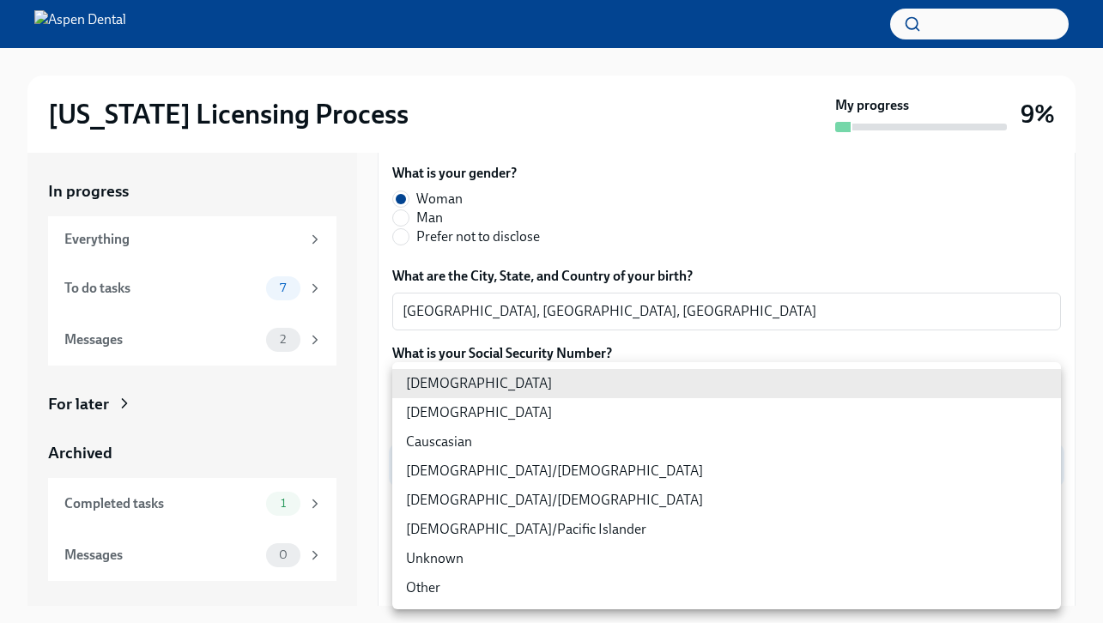
click at [486, 466] on li "[DEMOGRAPHIC_DATA]/[DEMOGRAPHIC_DATA]" at bounding box center [726, 471] width 669 height 29
type input "RBIs4u0Gt"
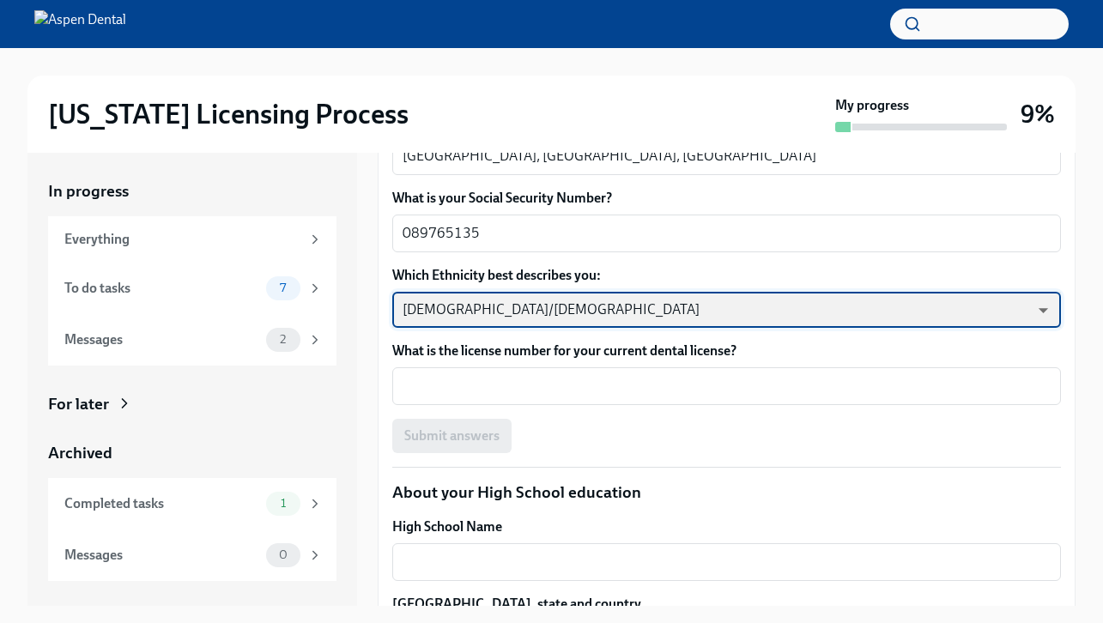
scroll to position [945, 0]
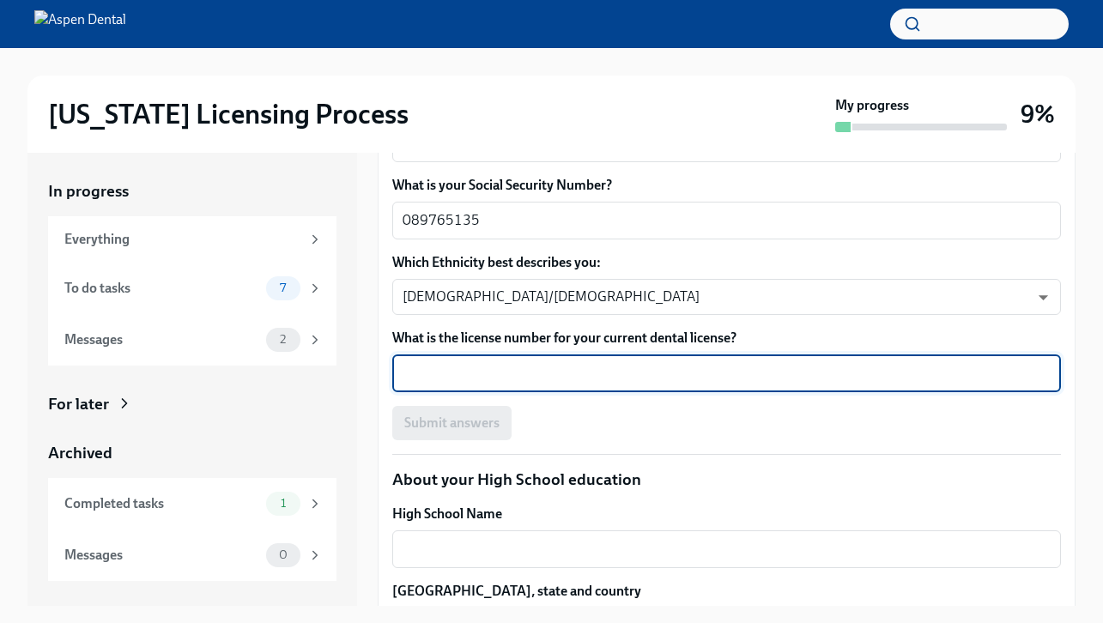
click at [468, 371] on textarea "What is the license number for your current dental license?" at bounding box center [727, 373] width 648 height 21
type textarea "3"
click at [438, 375] on textarea "22DU03018800" at bounding box center [727, 373] width 648 height 21
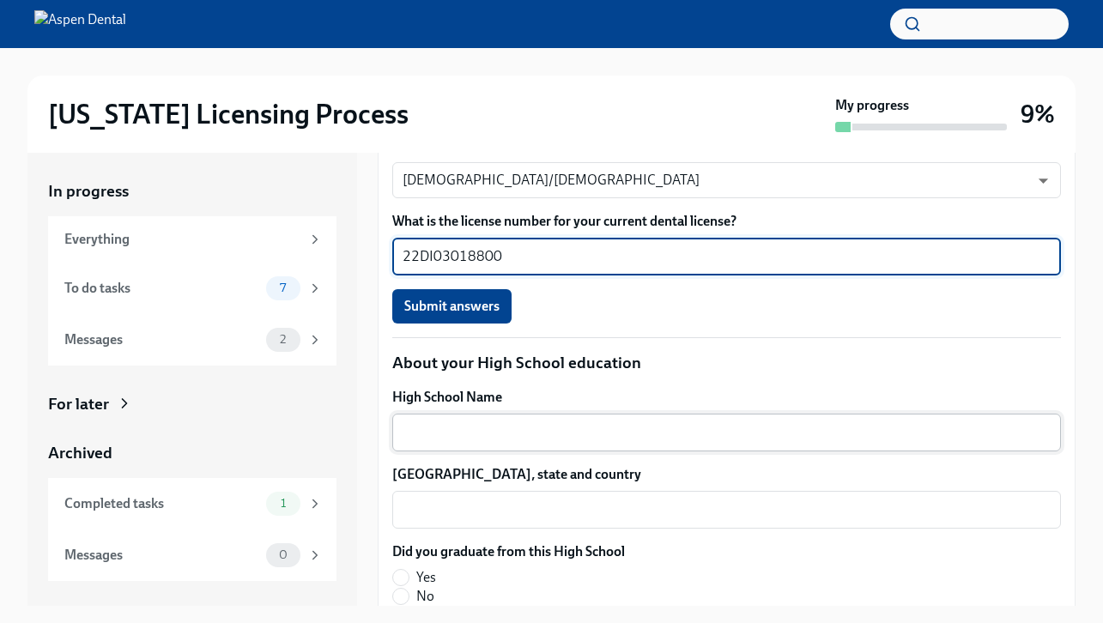
scroll to position [1057, 0]
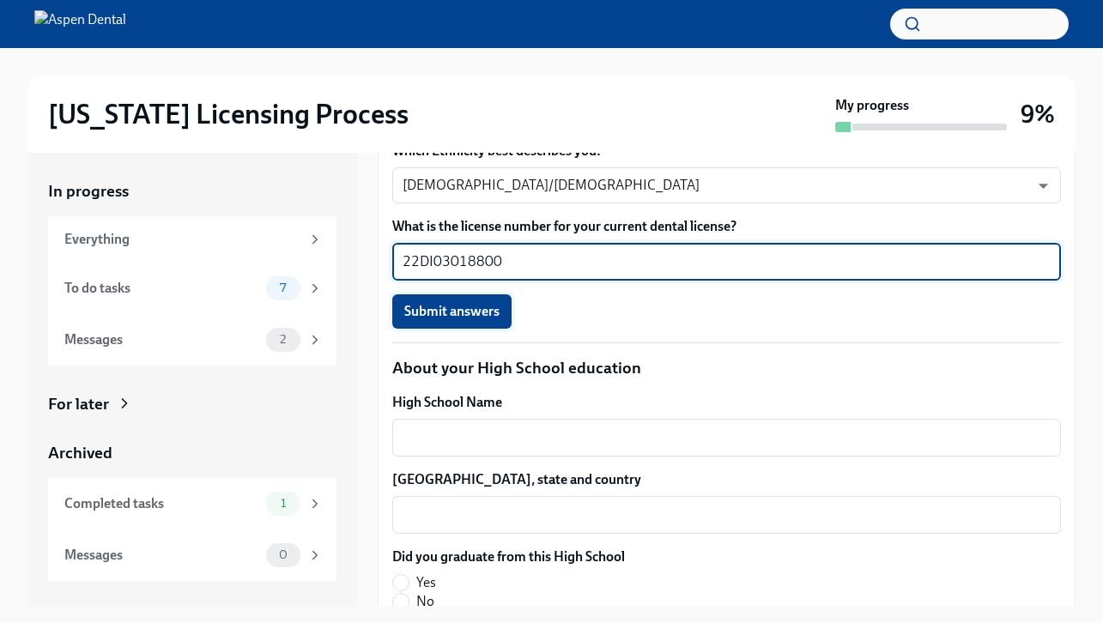
type textarea "22DI03018800"
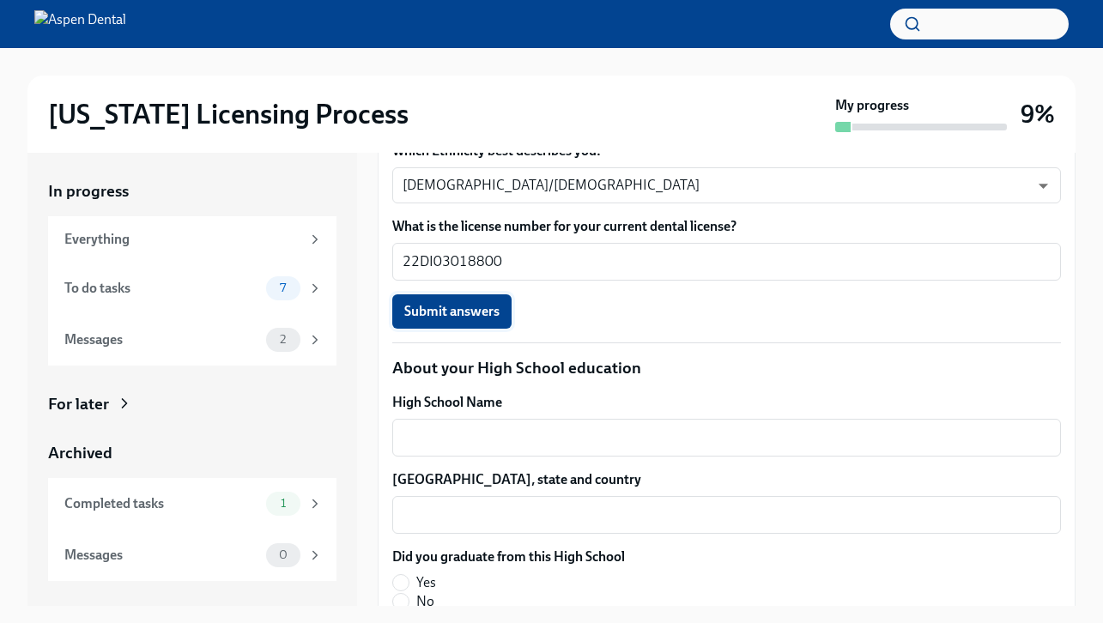
click at [478, 303] on span "Submit answers" at bounding box center [451, 311] width 95 height 17
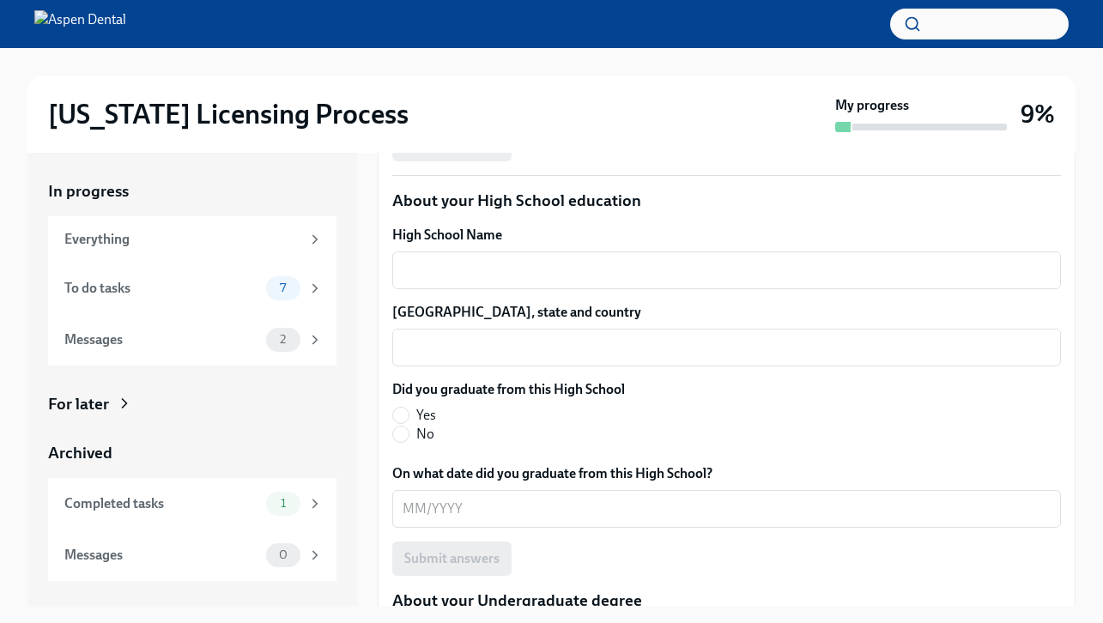
scroll to position [1226, 0]
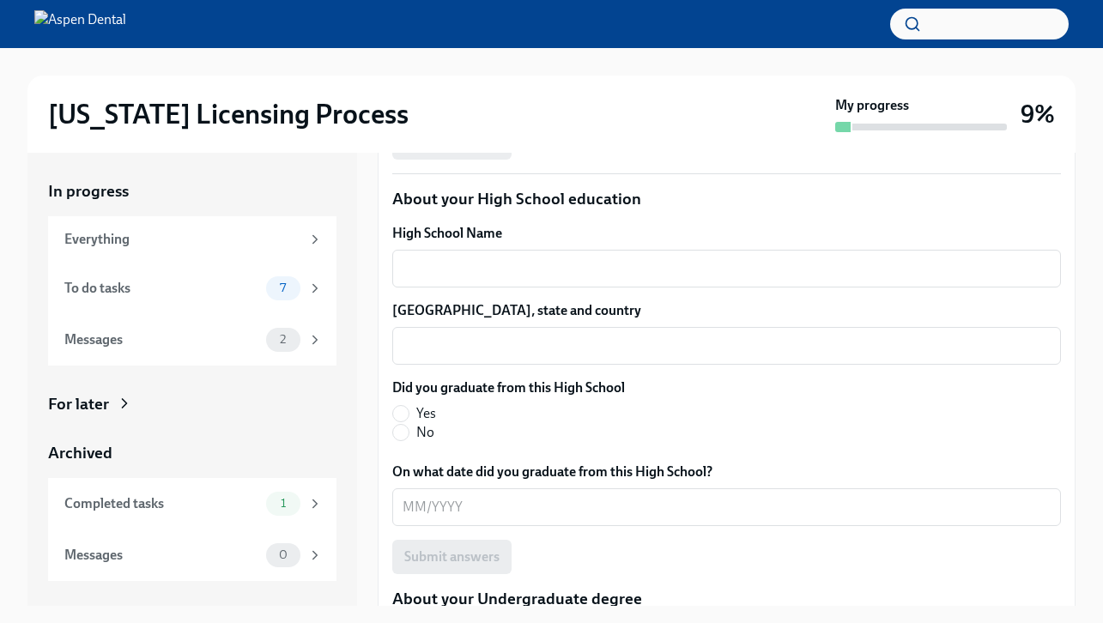
click at [537, 268] on textarea "High School Name" at bounding box center [727, 268] width 648 height 21
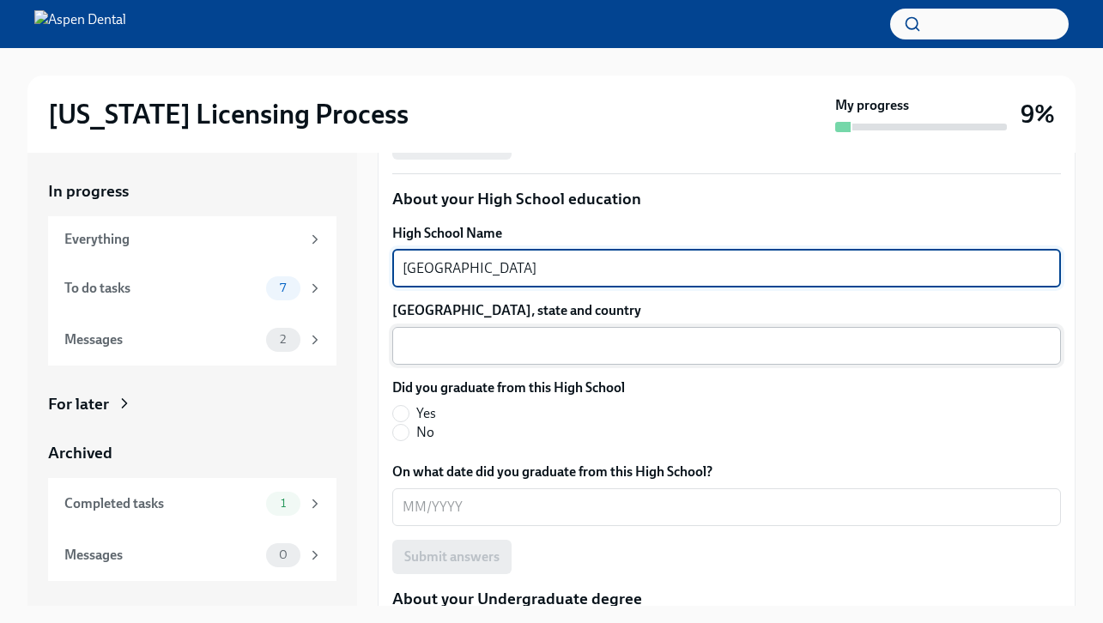
type textarea "[GEOGRAPHIC_DATA]"
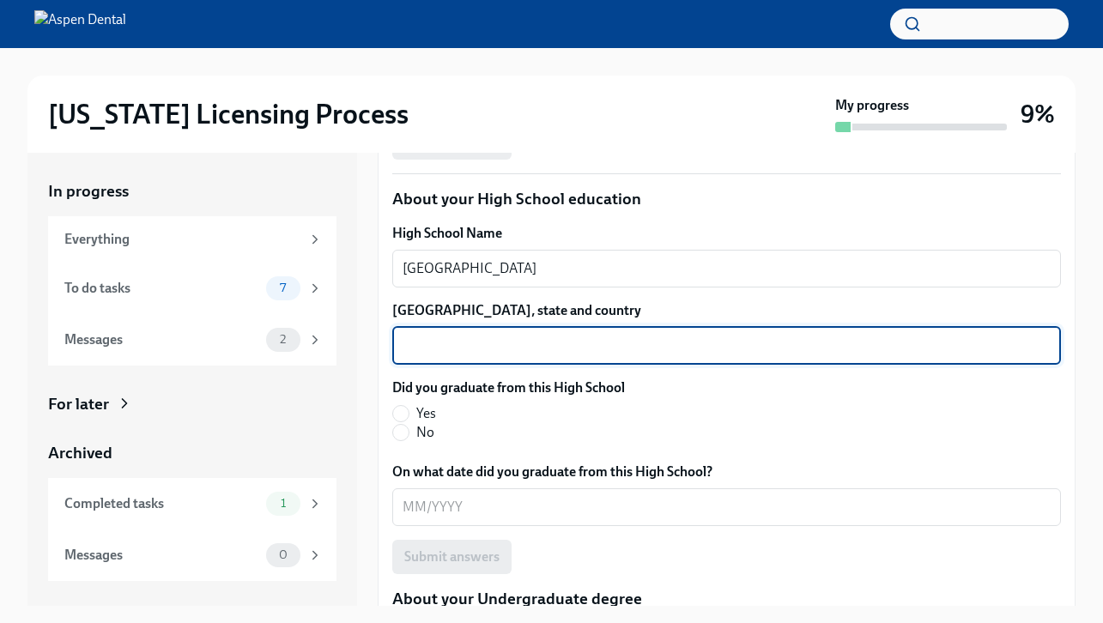
click at [495, 353] on textarea "[GEOGRAPHIC_DATA], state and country" at bounding box center [727, 346] width 648 height 21
type textarea "[GEOGRAPHIC_DATA], [GEOGRAPHIC_DATA], [GEOGRAPHIC_DATA]"
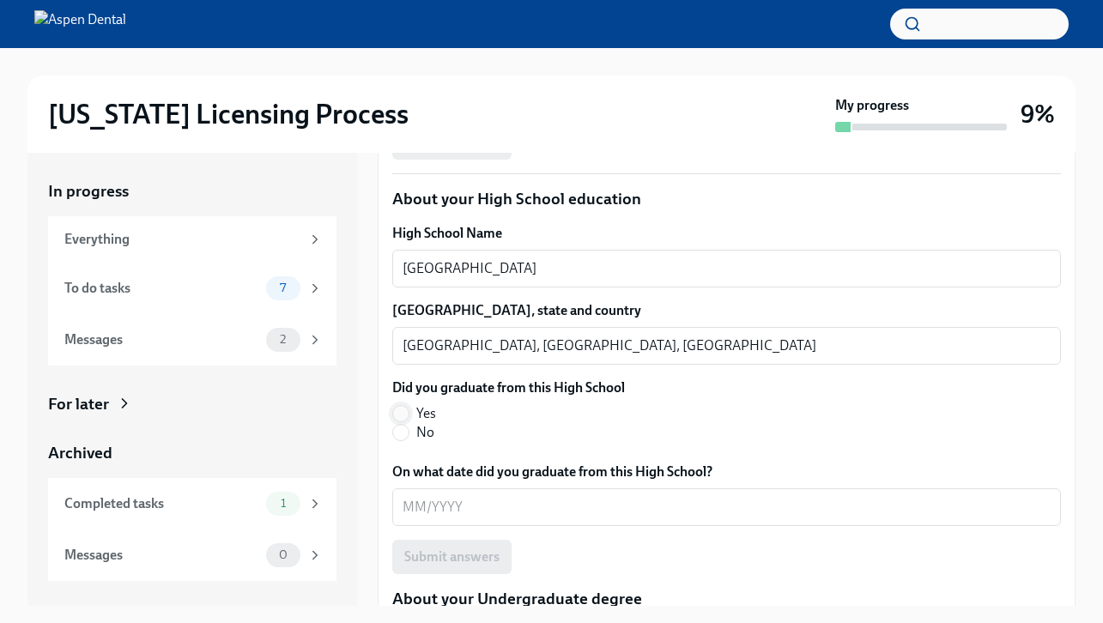
click at [407, 413] on input "Yes" at bounding box center [400, 413] width 15 height 15
radio input "true"
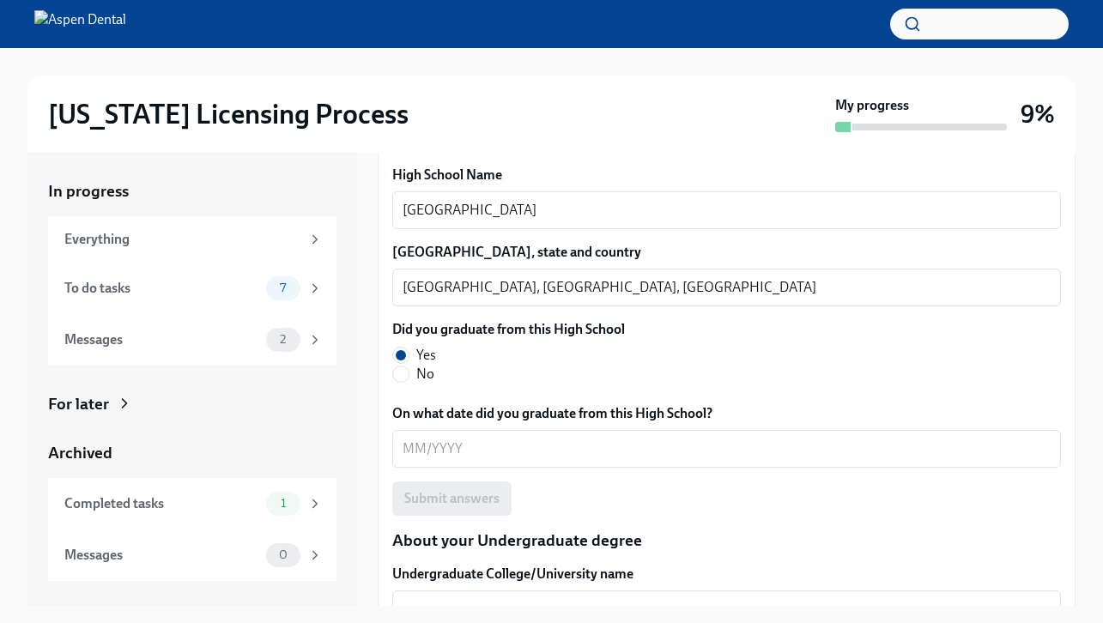
scroll to position [1287, 0]
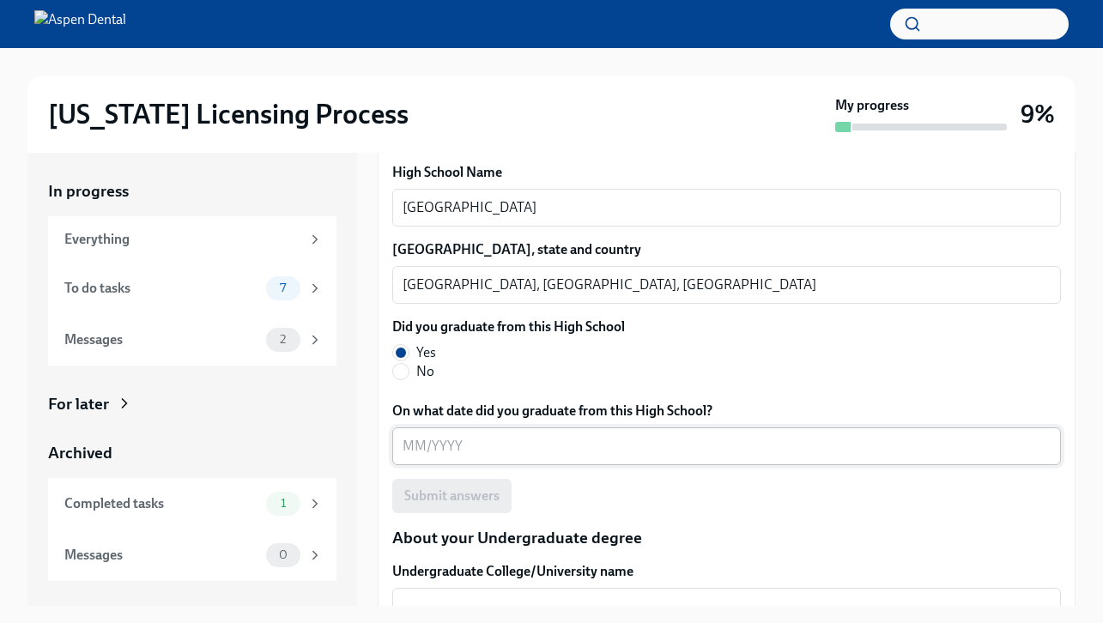
click at [426, 452] on textarea "On what date did you graduate from this High School?" at bounding box center [727, 446] width 648 height 21
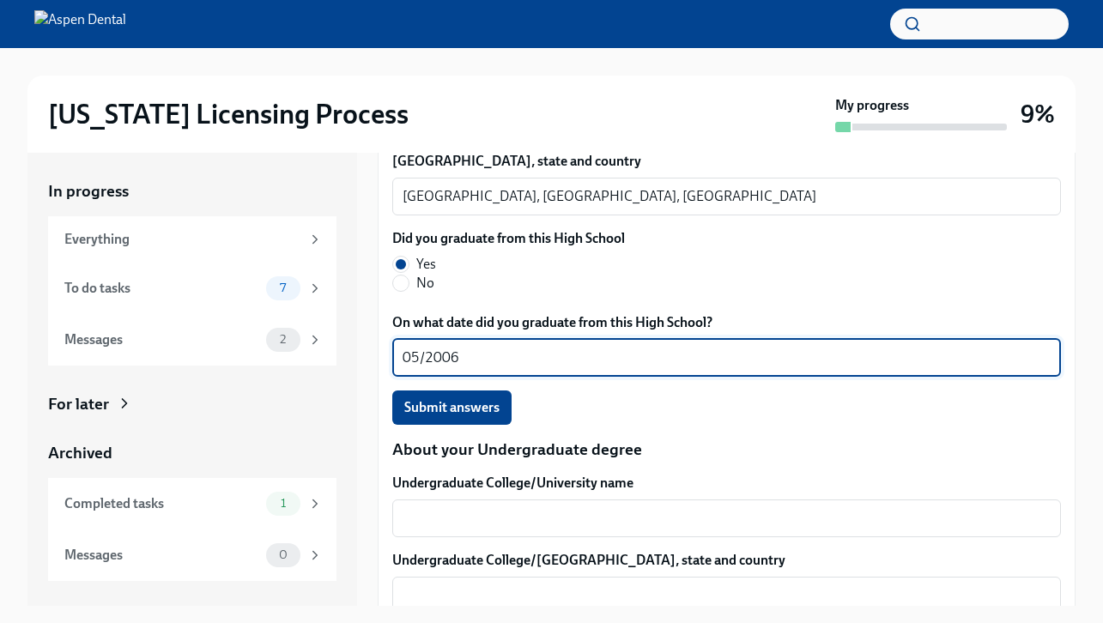
scroll to position [1380, 0]
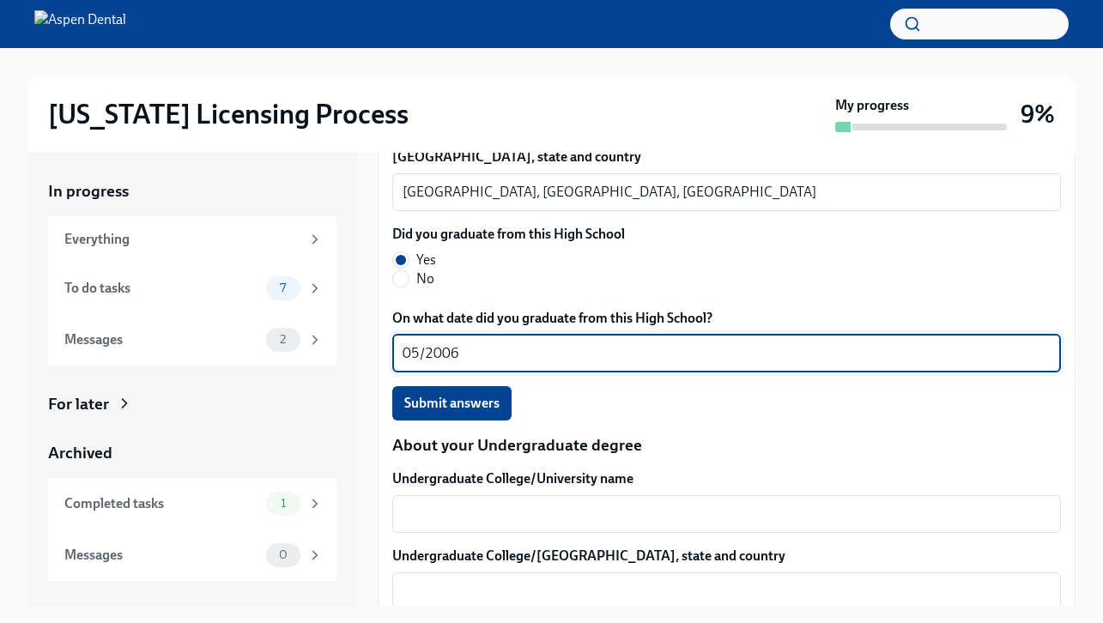
click at [418, 353] on textarea "05/2006" at bounding box center [727, 353] width 648 height 21
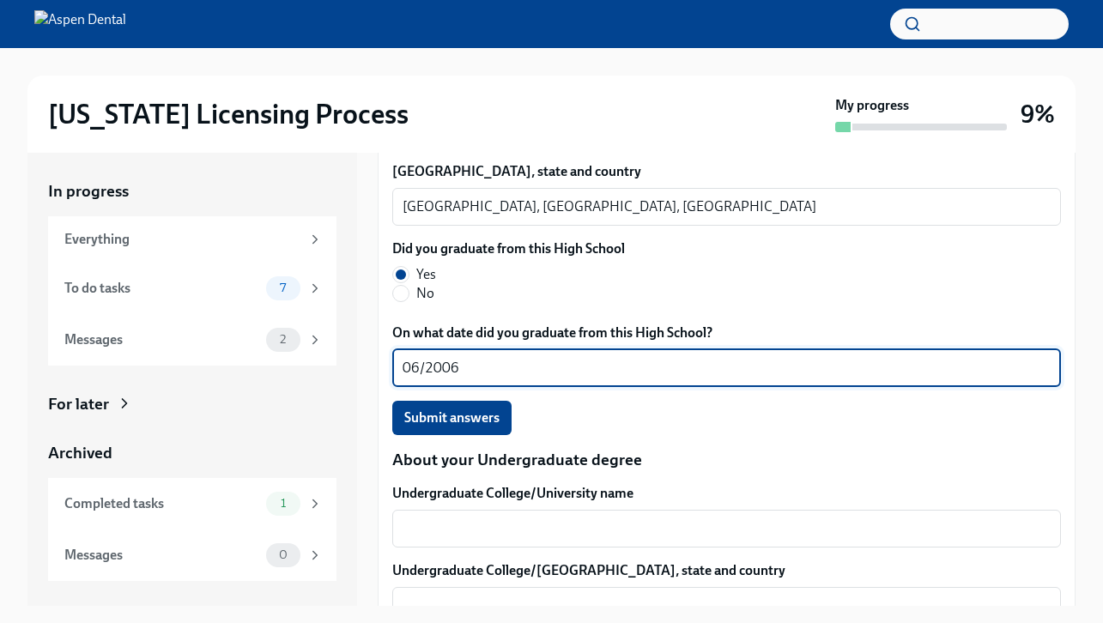
scroll to position [1372, 0]
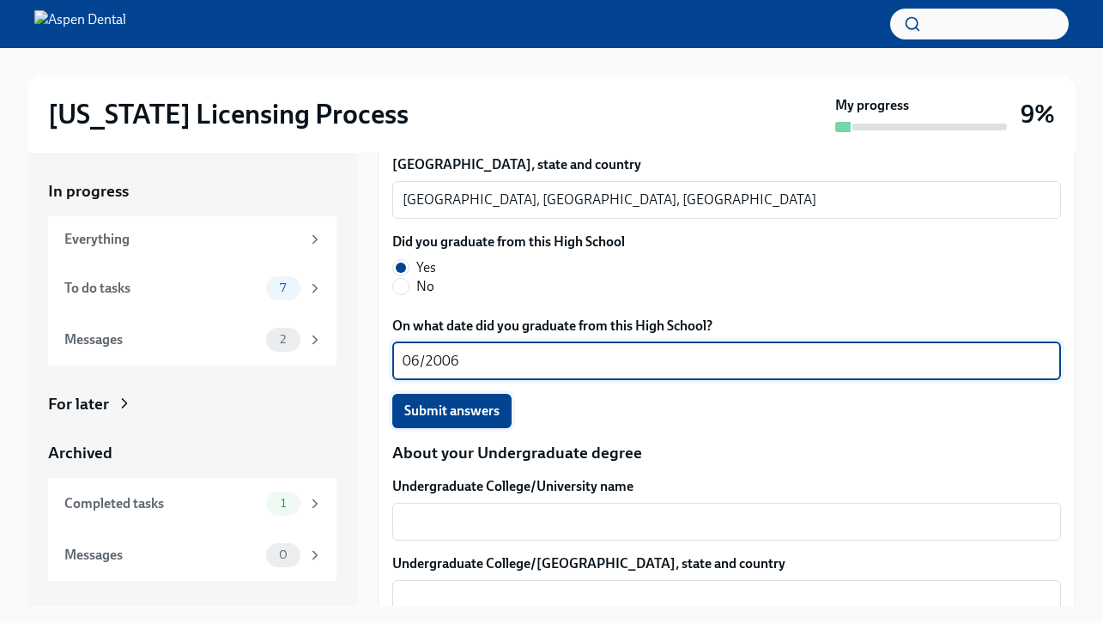
type textarea "06/2006"
click at [480, 409] on span "Submit answers" at bounding box center [451, 411] width 95 height 17
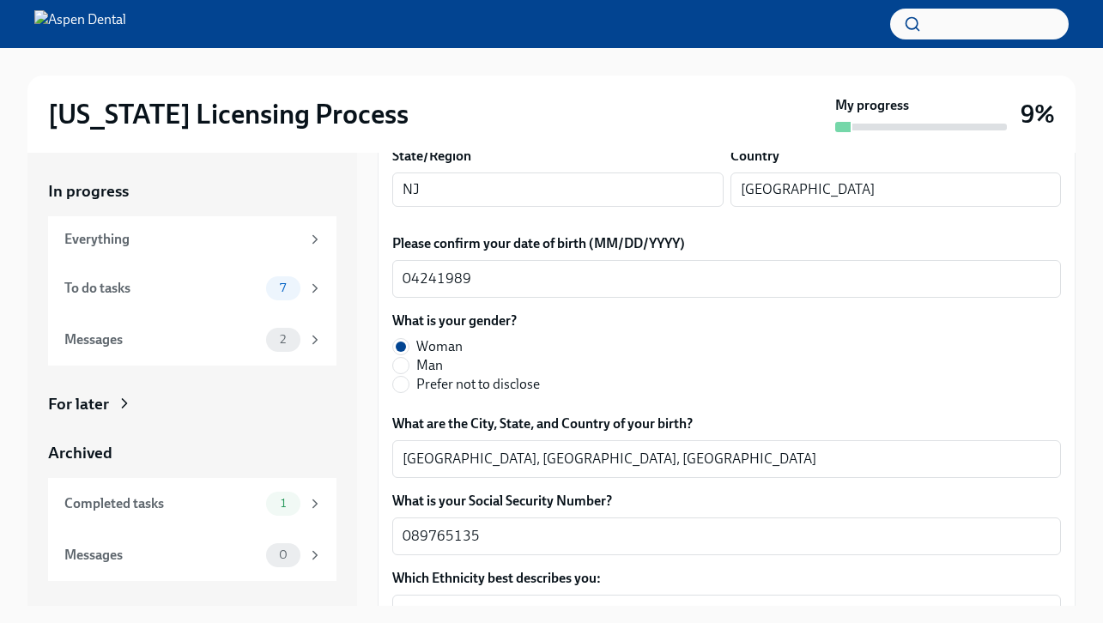
scroll to position [634, 0]
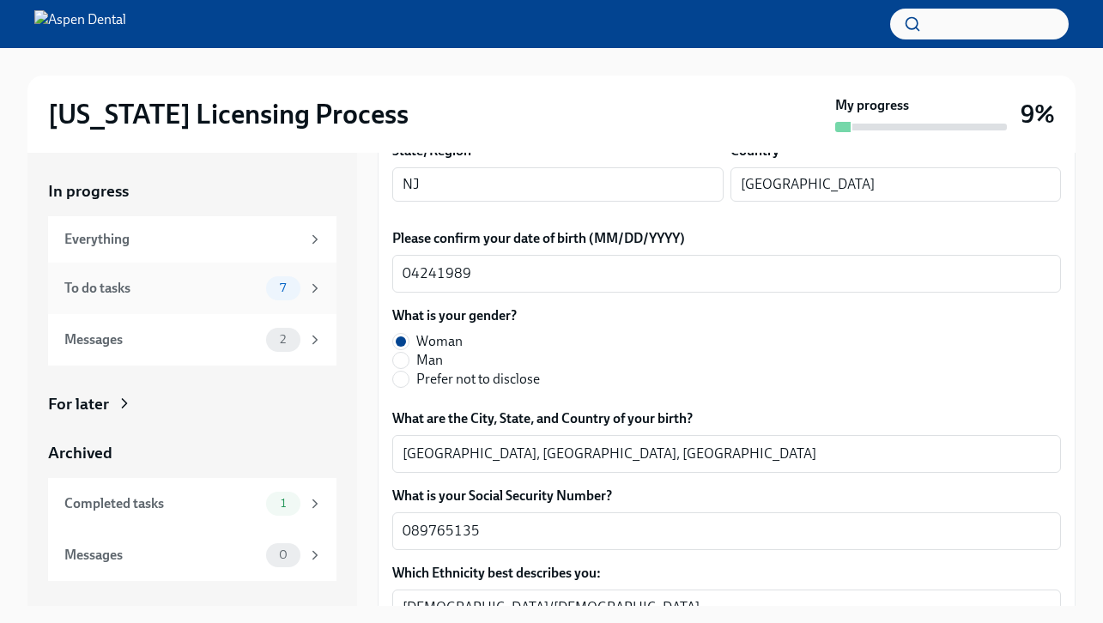
click at [281, 288] on span "7" at bounding box center [283, 288] width 27 height 13
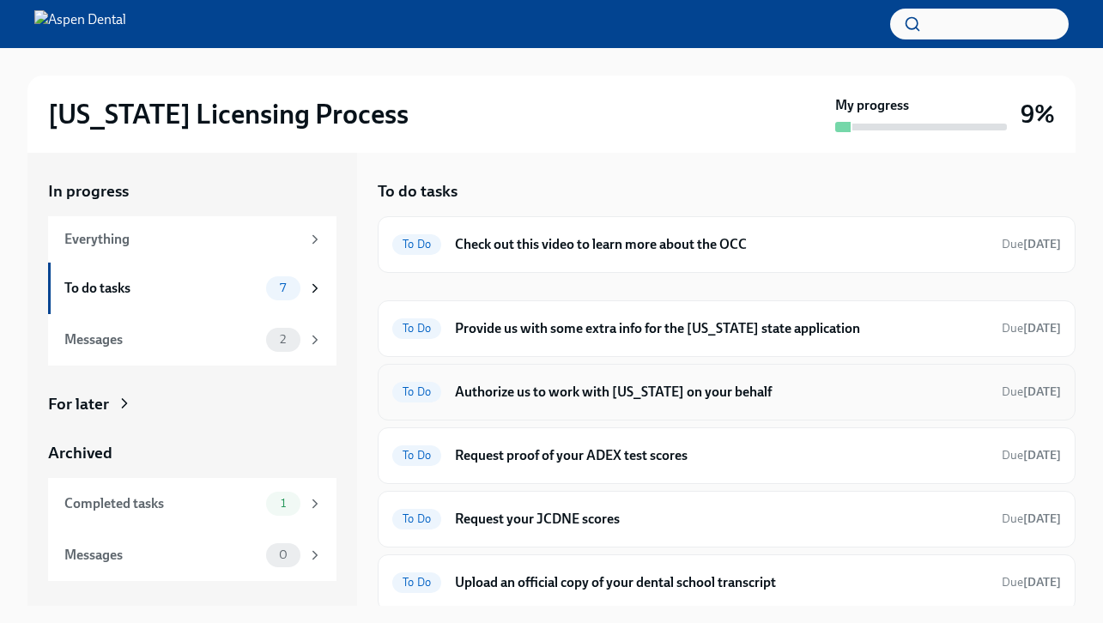
scroll to position [68, 0]
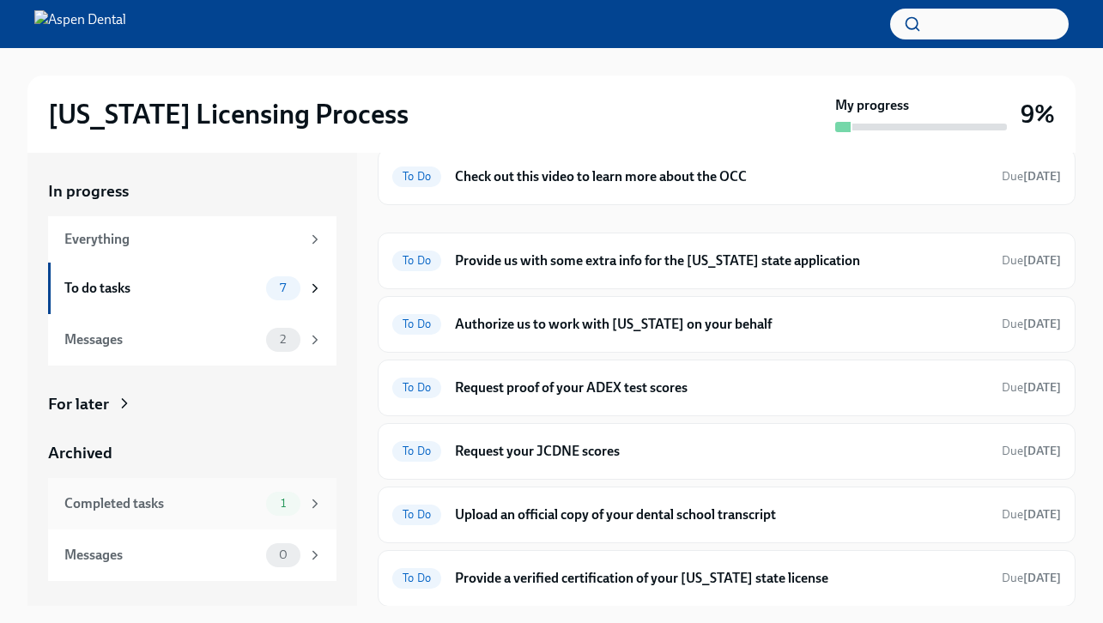
click at [295, 493] on div "1" at bounding box center [294, 504] width 57 height 24
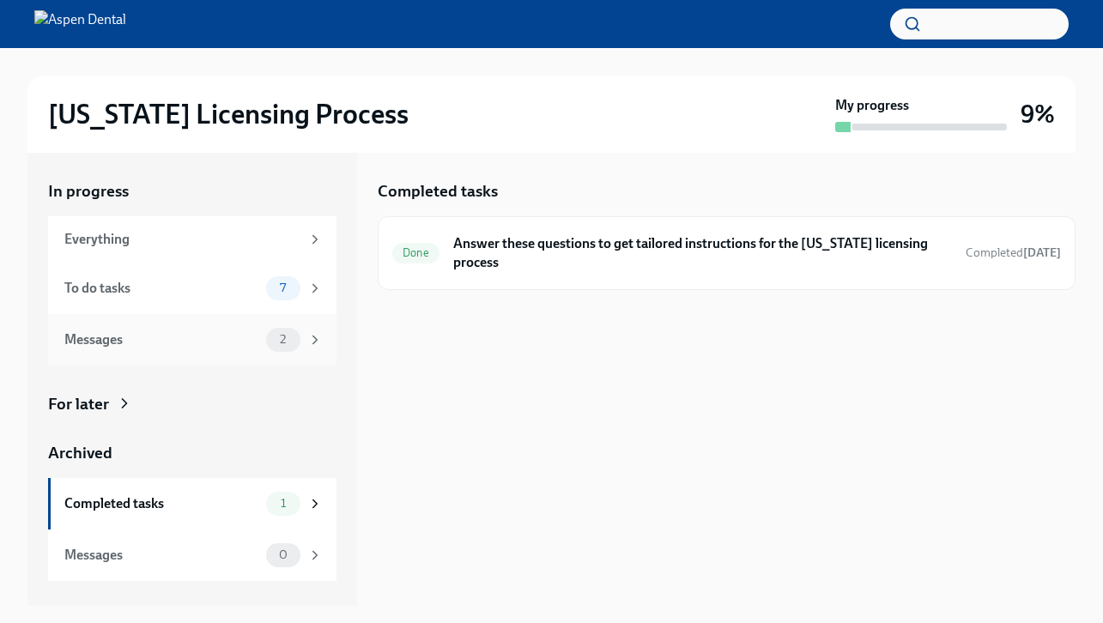
click at [247, 321] on div "Messages 2" at bounding box center [192, 340] width 288 height 52
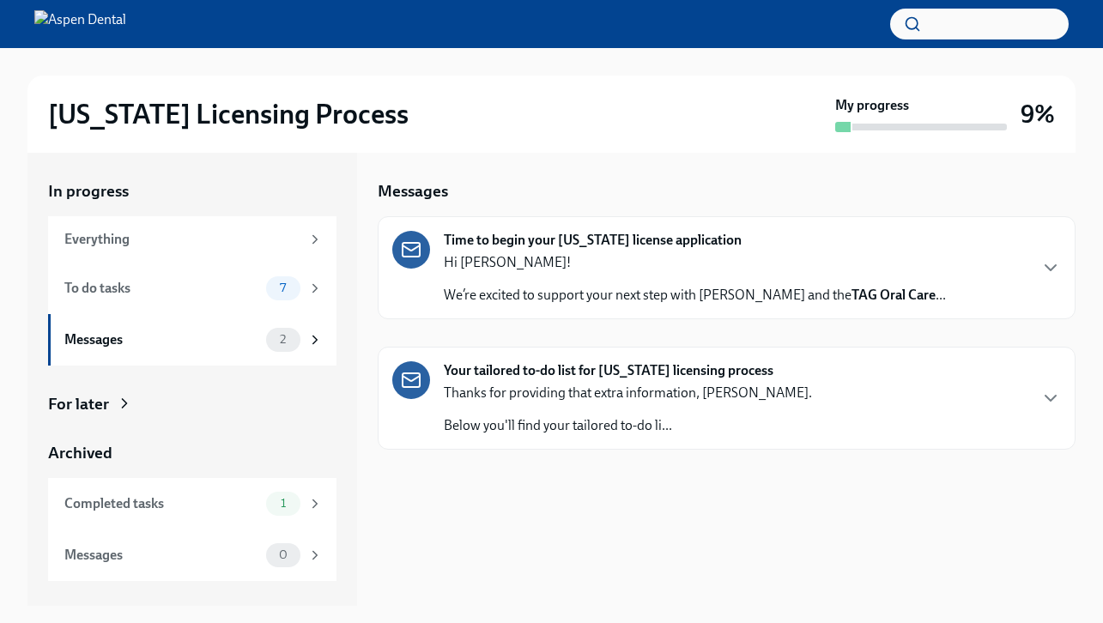
click at [633, 274] on div "Hi [PERSON_NAME]! We’re excited to support your next step with Aspen Dental and…" at bounding box center [695, 279] width 502 height 52
